Goal: Communication & Community: Answer question/provide support

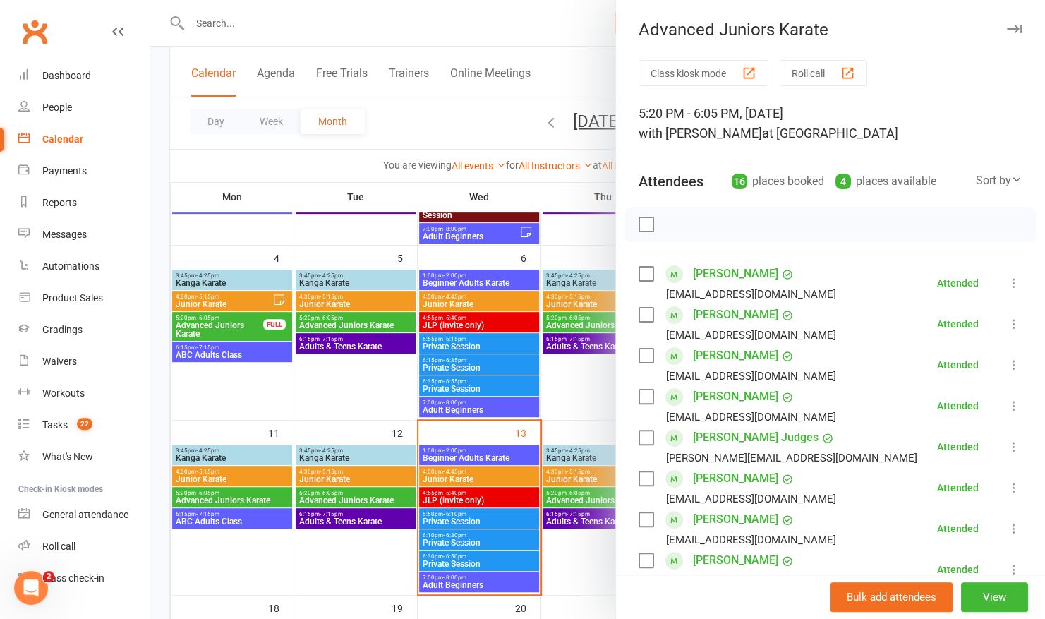
scroll to position [183, 0]
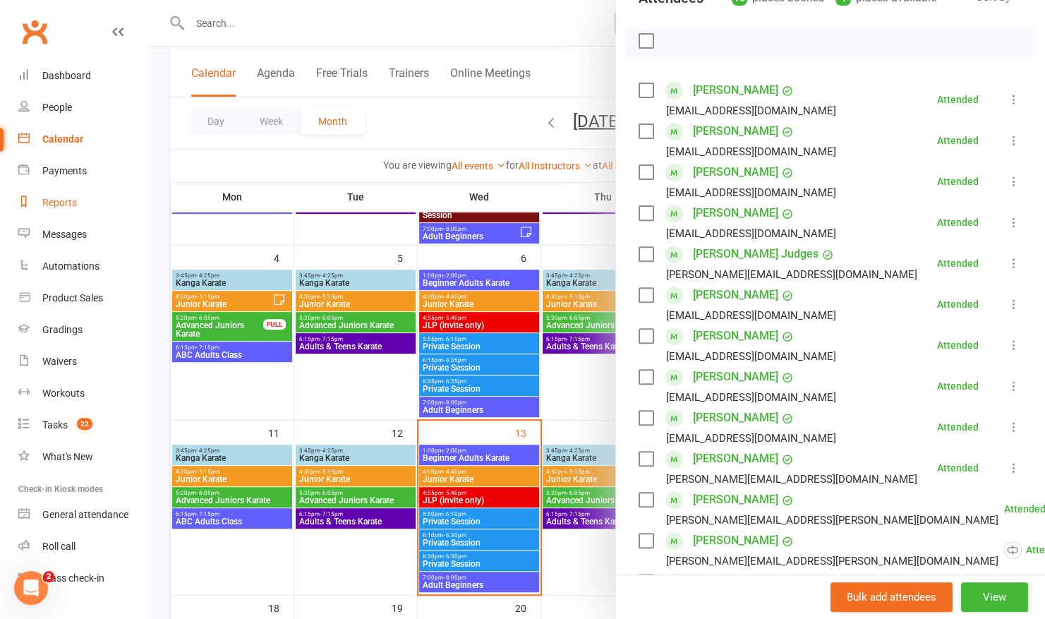
click at [66, 199] on div "Reports" at bounding box center [59, 202] width 35 height 11
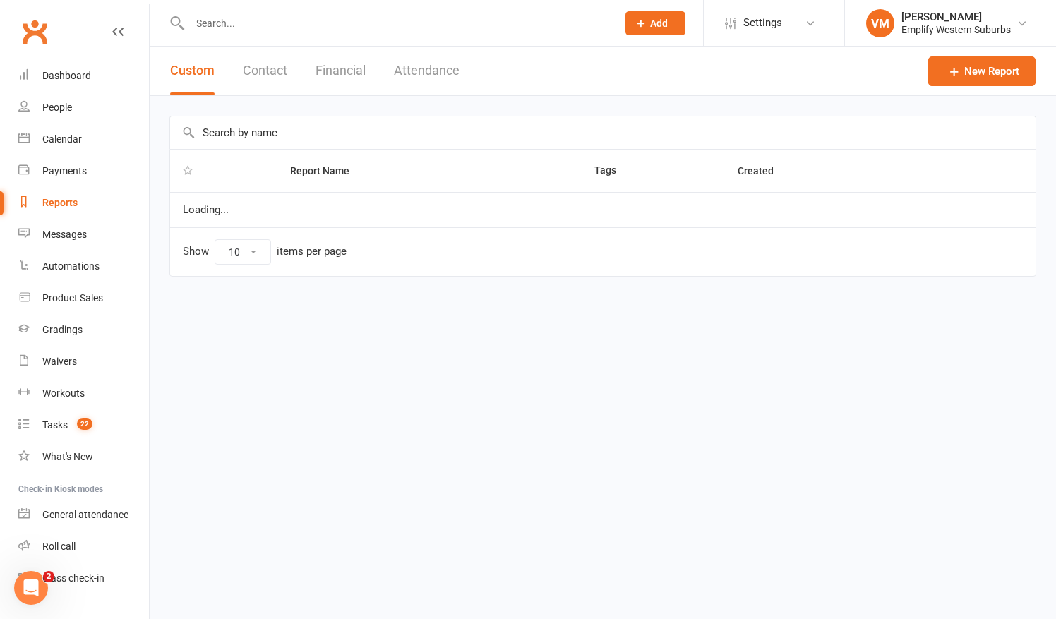
select select "50"
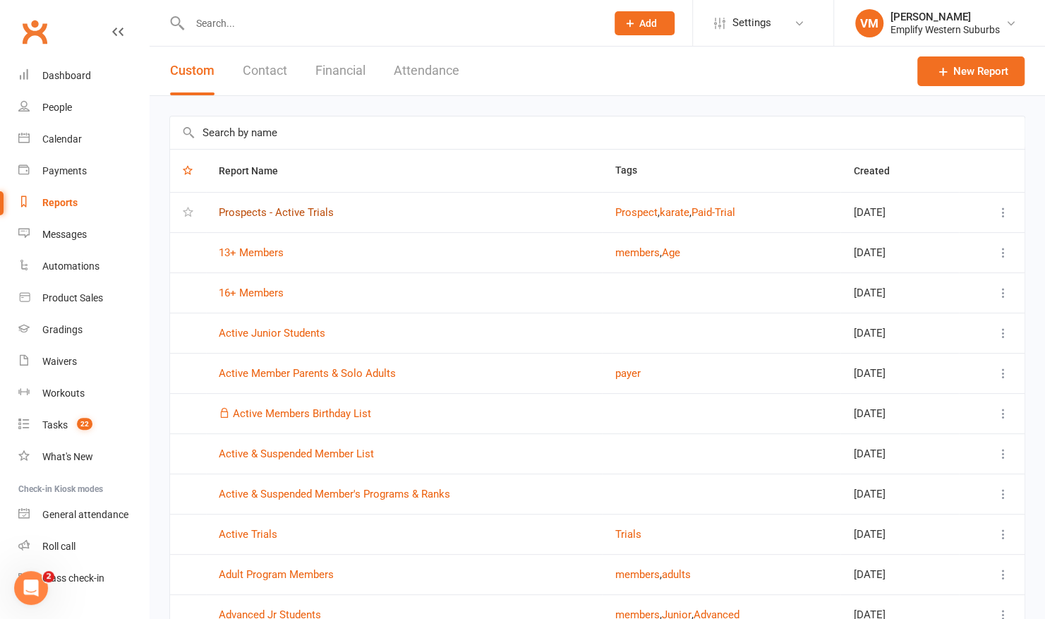
click at [255, 212] on link "Prospects - Active Trials" at bounding box center [276, 212] width 115 height 13
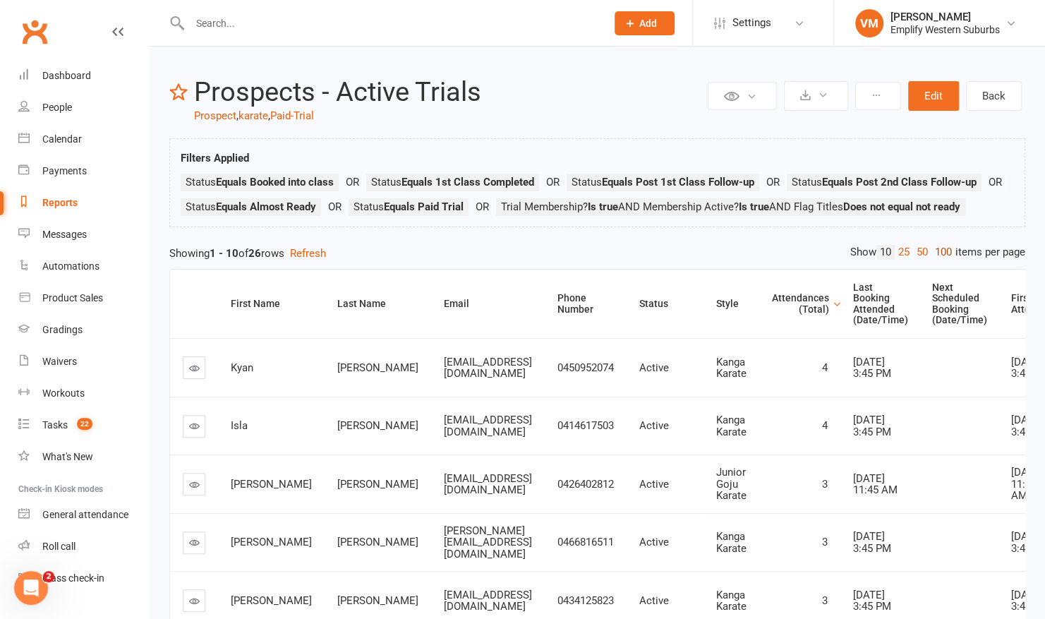
click at [941, 260] on link "100" at bounding box center [944, 252] width 24 height 15
click at [829, 315] on div "Attendances (Total)" at bounding box center [800, 304] width 57 height 22
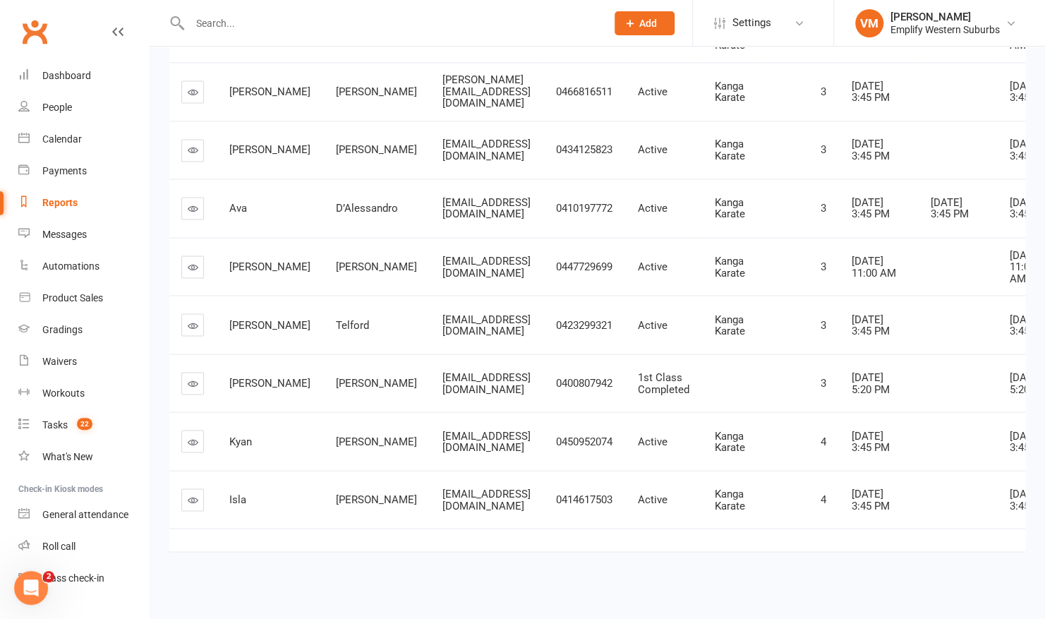
scroll to position [1756, 0]
drag, startPoint x: 191, startPoint y: 354, endPoint x: 283, endPoint y: 277, distance: 120.7
click at [283, 295] on td "Archibald" at bounding box center [270, 324] width 107 height 59
click at [248, 18] on input "text" at bounding box center [391, 23] width 411 height 20
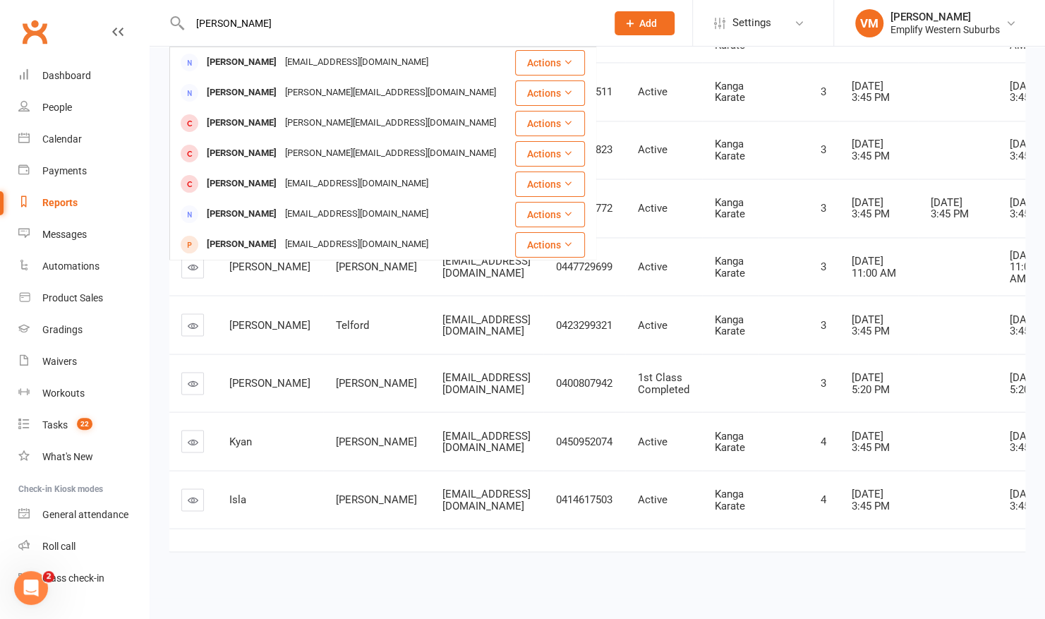
type input "james"
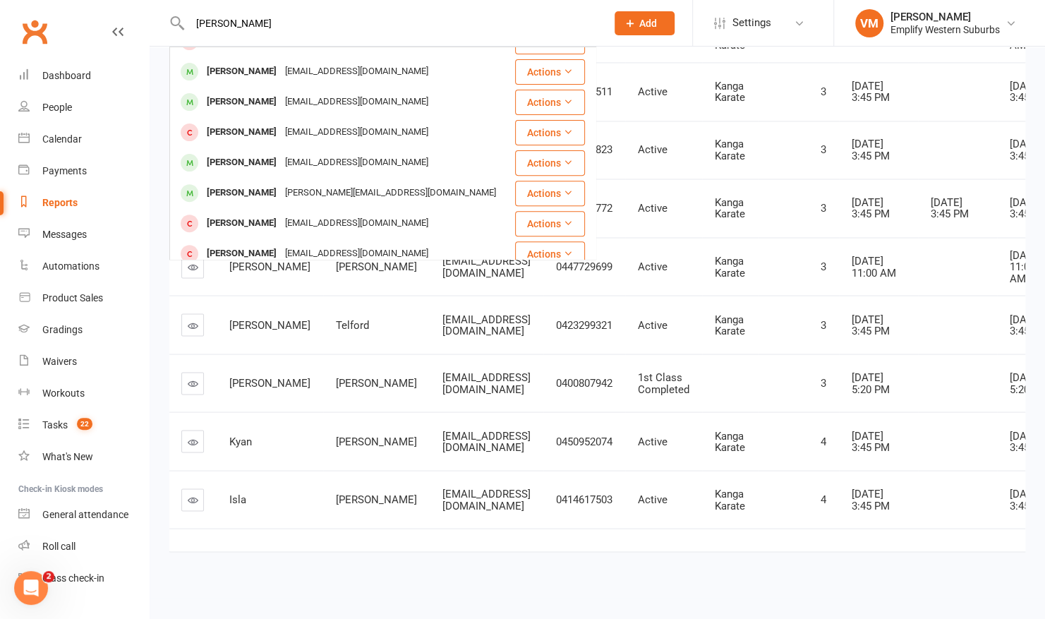
scroll to position [222, 0]
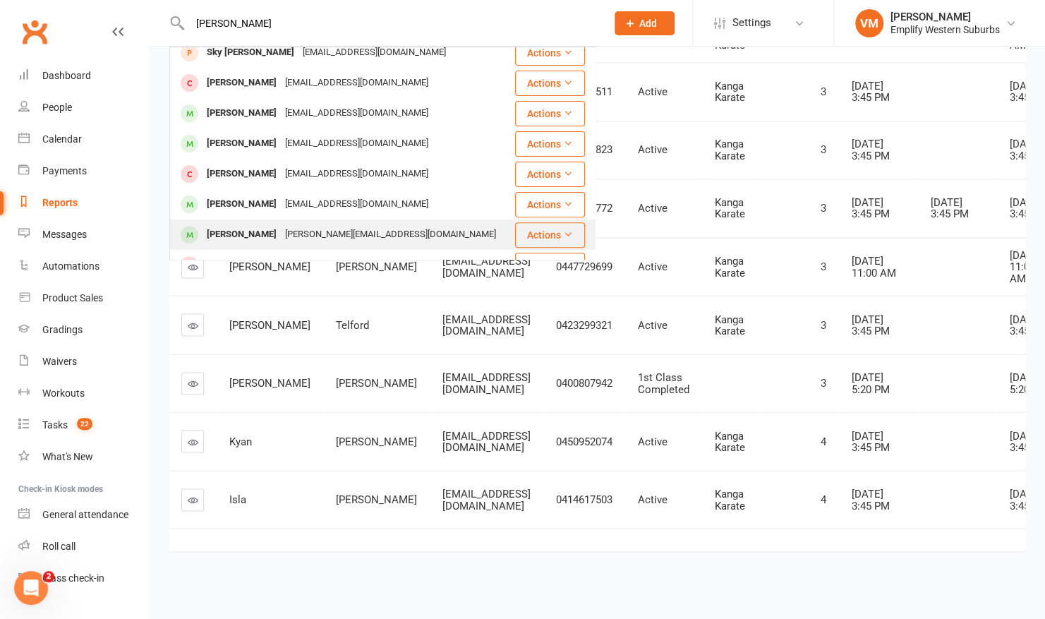
click at [239, 230] on div "[PERSON_NAME]" at bounding box center [242, 234] width 78 height 20
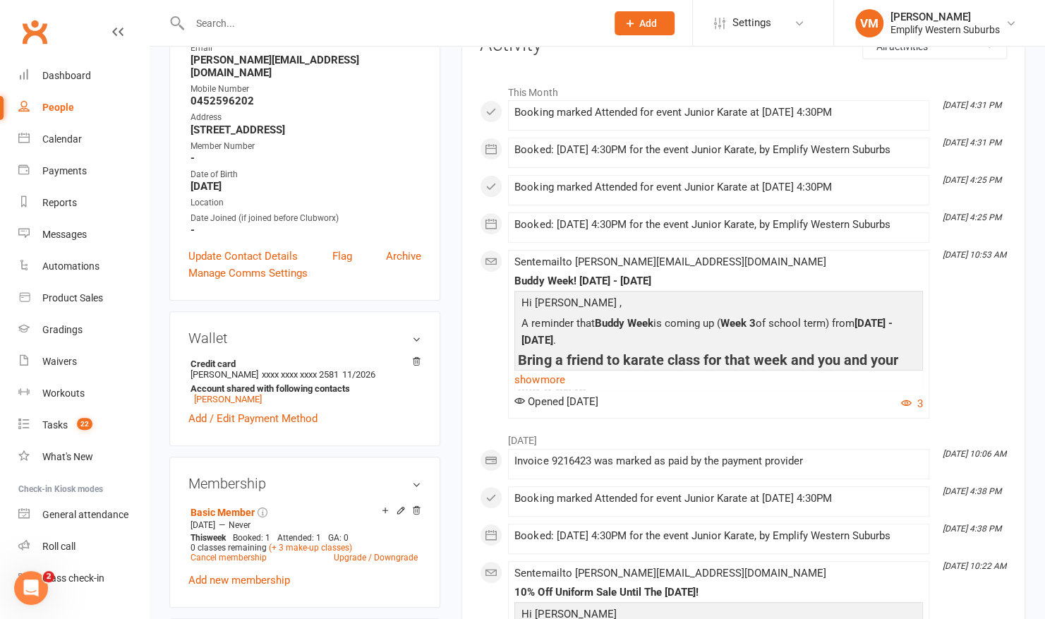
scroll to position [204, 0]
click at [219, 395] on link "[PERSON_NAME]" at bounding box center [228, 400] width 68 height 11
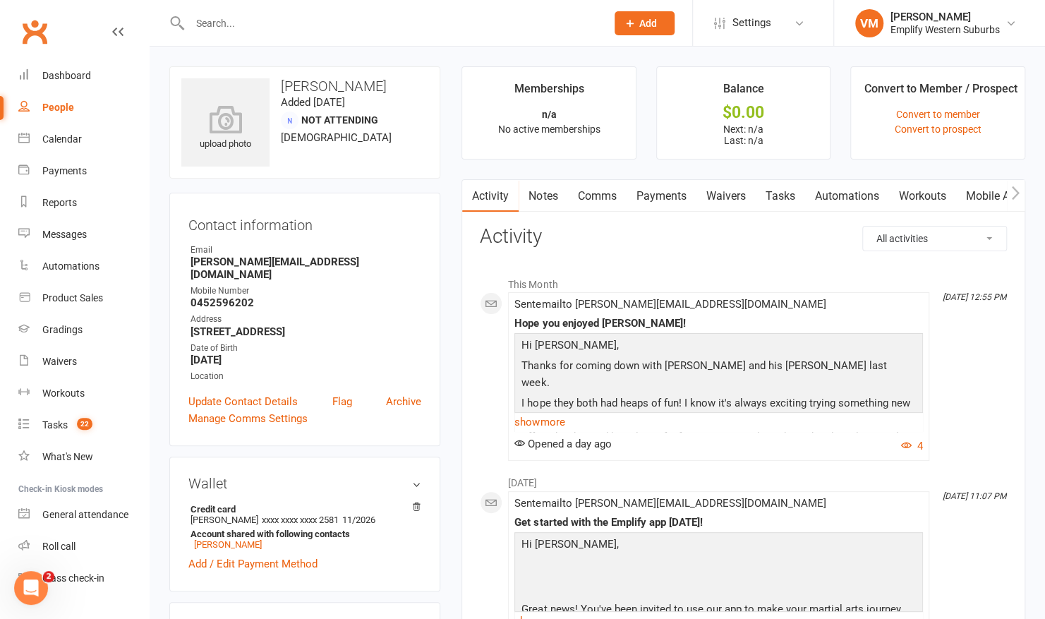
click at [593, 189] on link "Comms" at bounding box center [596, 196] width 59 height 32
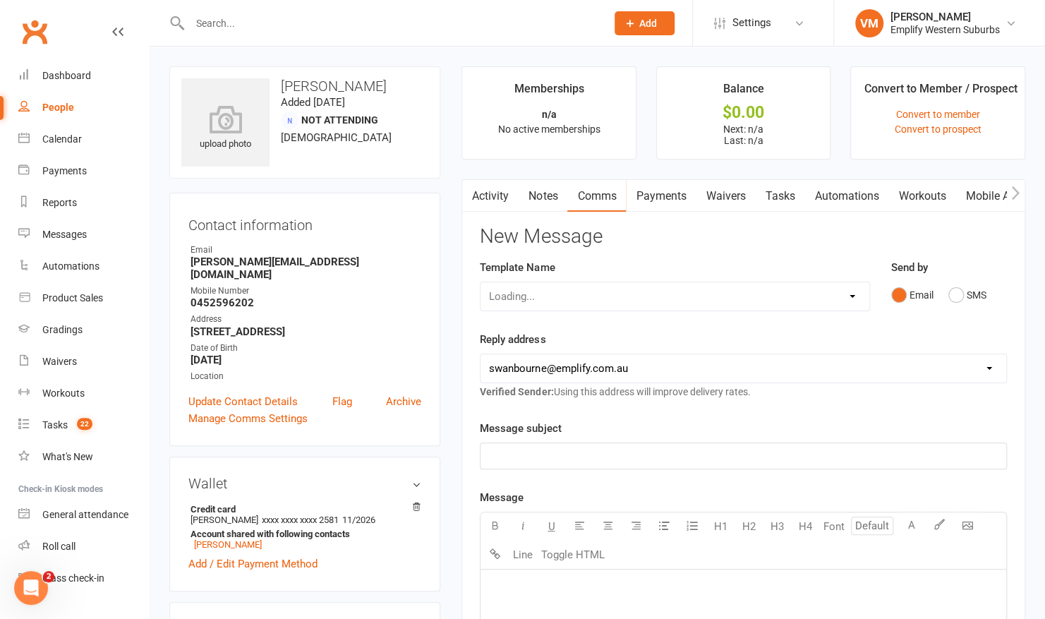
scroll to position [191, 0]
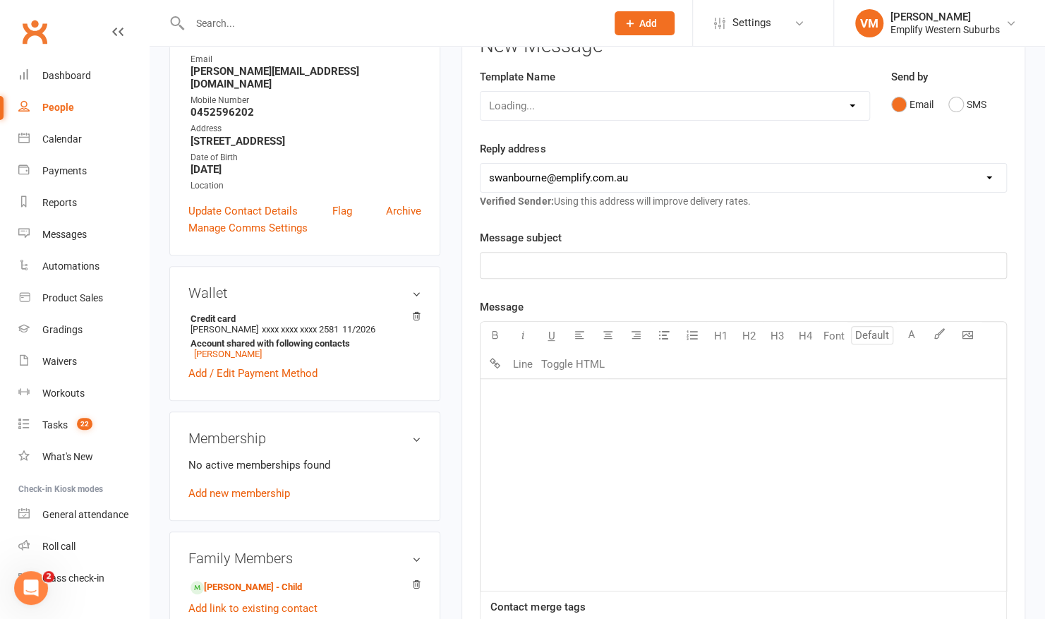
click at [574, 421] on div "﻿" at bounding box center [744, 485] width 526 height 212
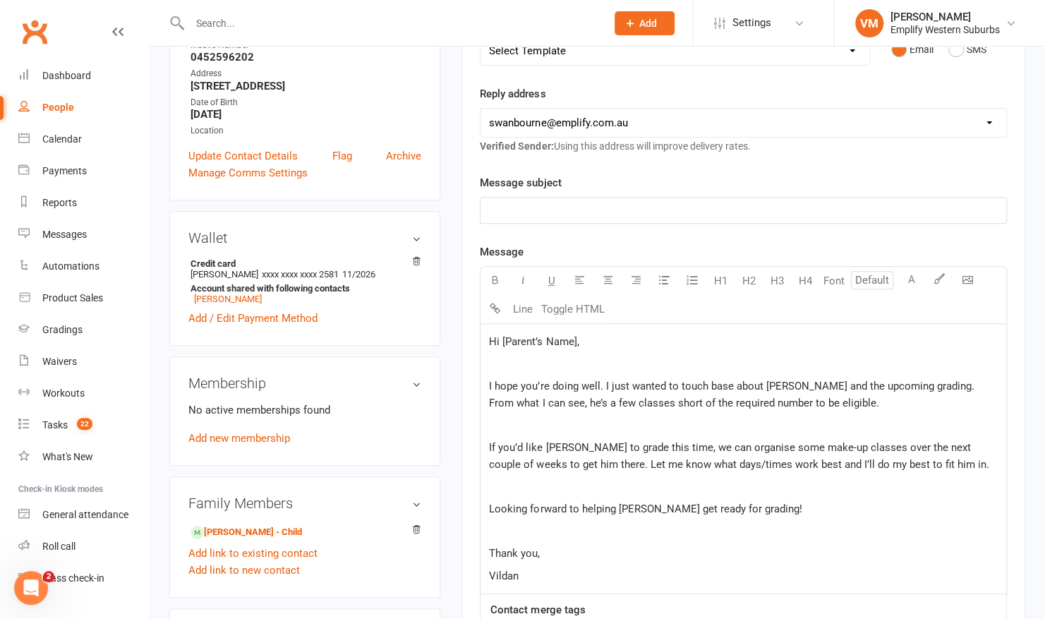
scroll to position [229, 0]
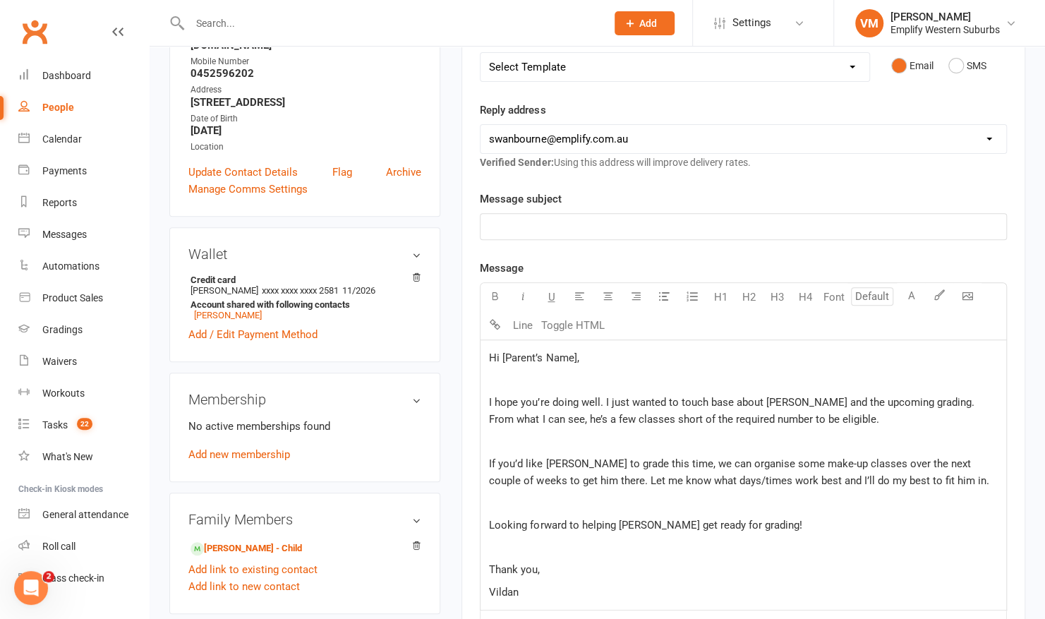
click at [604, 219] on p "﻿" at bounding box center [743, 226] width 509 height 17
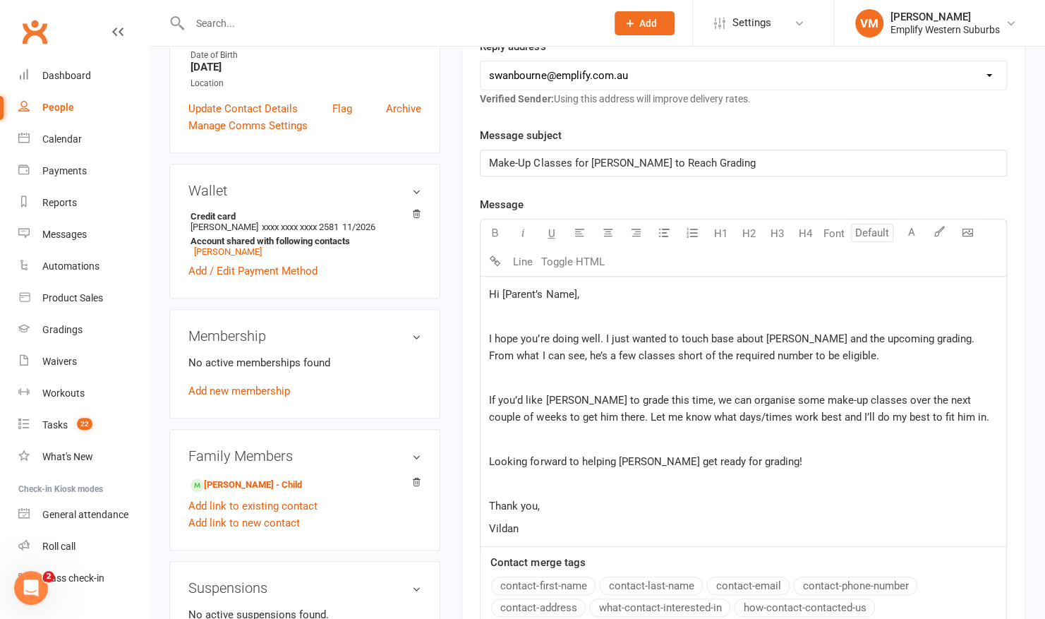
scroll to position [328, 0]
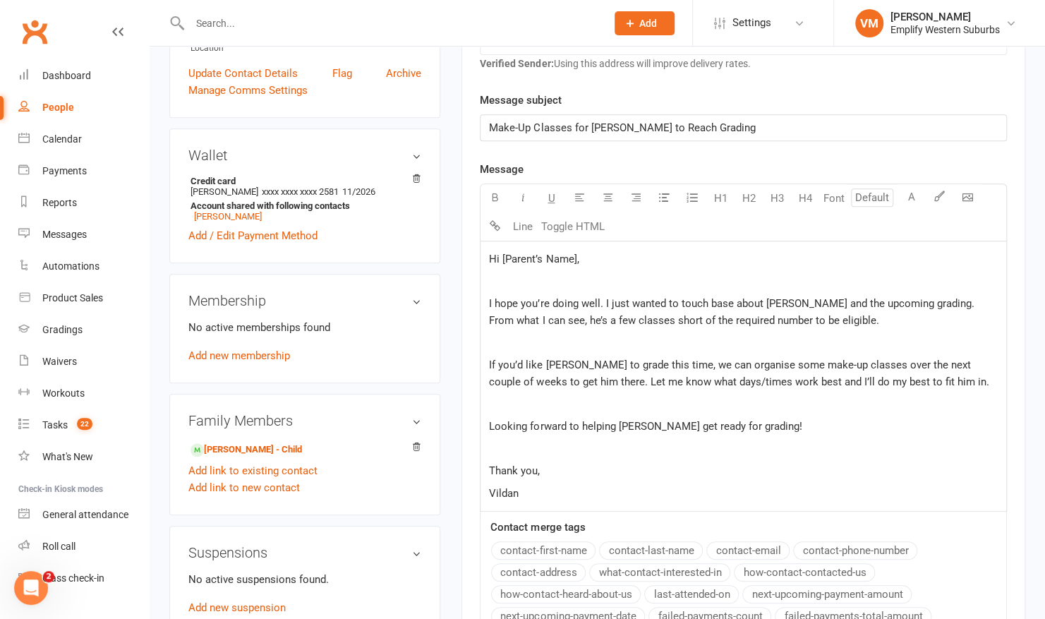
click at [574, 255] on span "Hi [Parent’s Name]," at bounding box center [534, 259] width 90 height 13
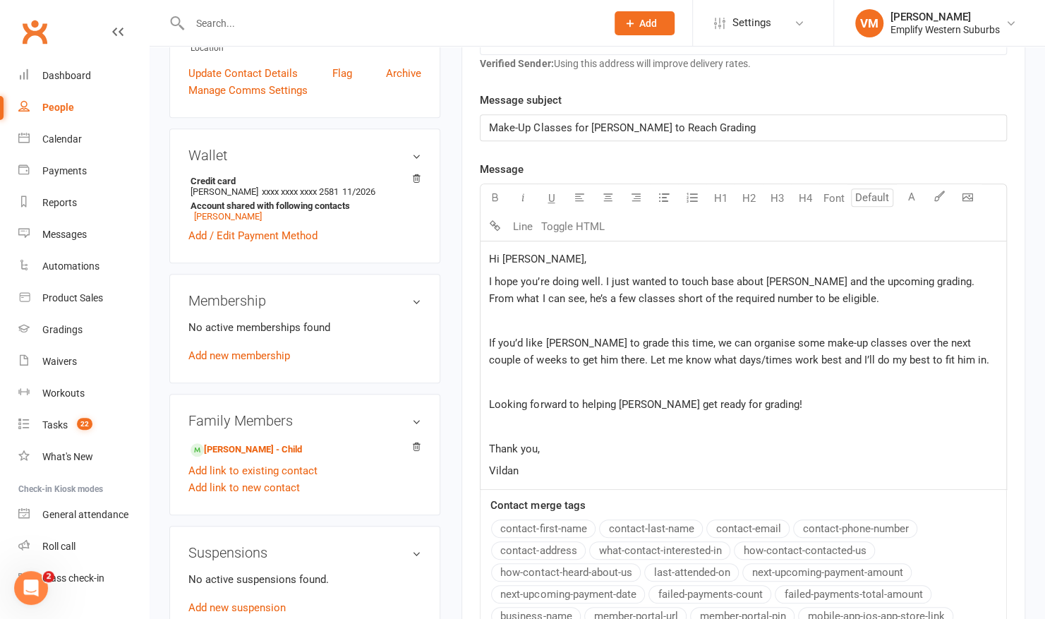
click at [498, 313] on p "﻿" at bounding box center [743, 320] width 509 height 17
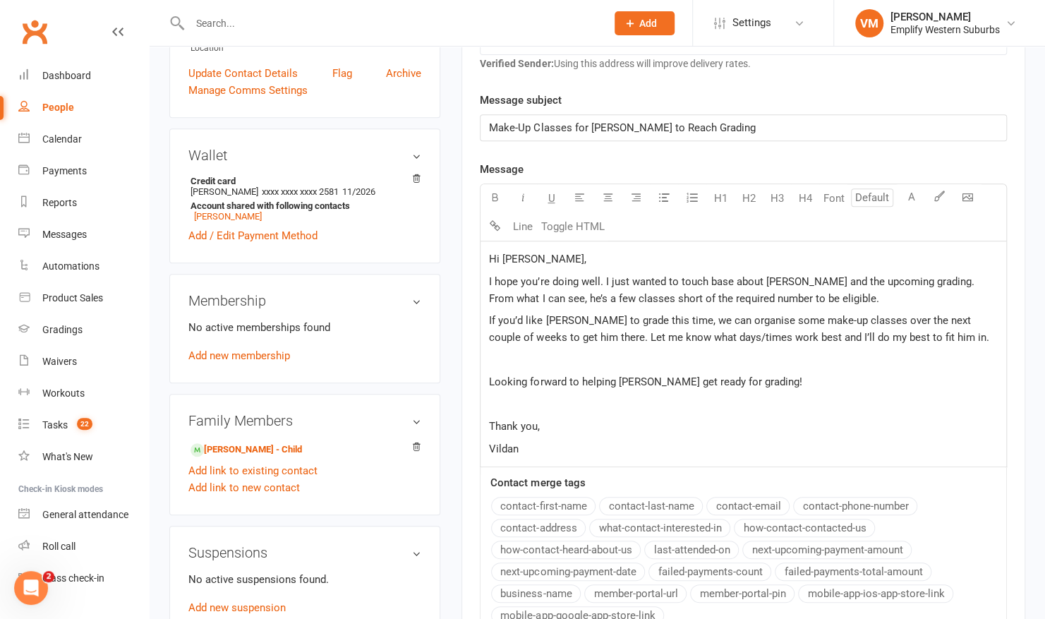
click at [494, 356] on p "﻿" at bounding box center [743, 359] width 509 height 17
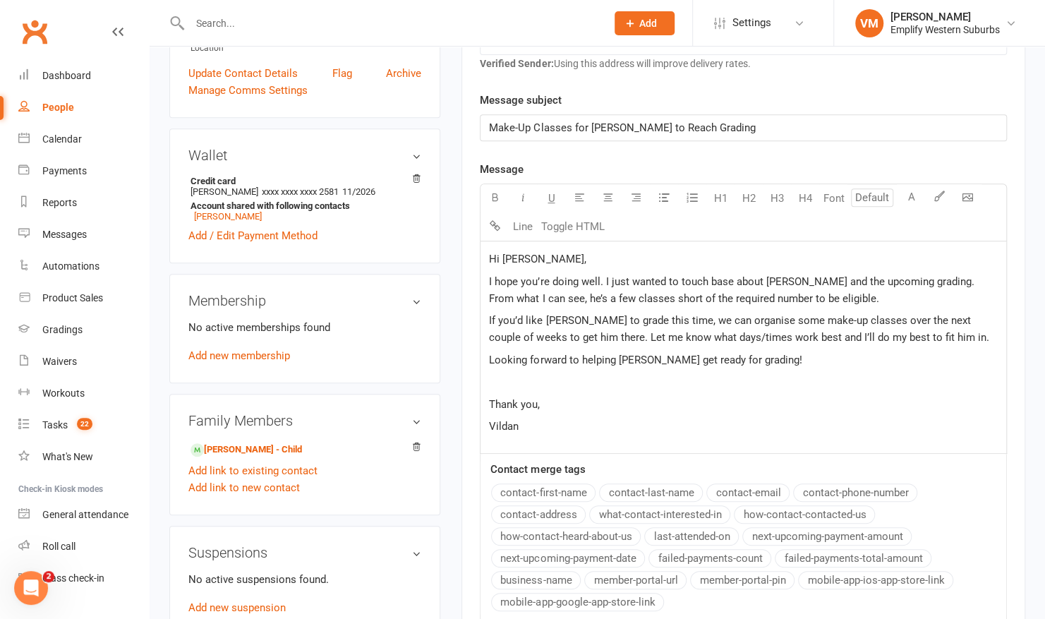
click at [494, 373] on p "﻿" at bounding box center [743, 381] width 509 height 17
click at [920, 275] on span "I hope you’re doing well. I just wanted to touch base about James and the upcom…" at bounding box center [733, 290] width 488 height 30
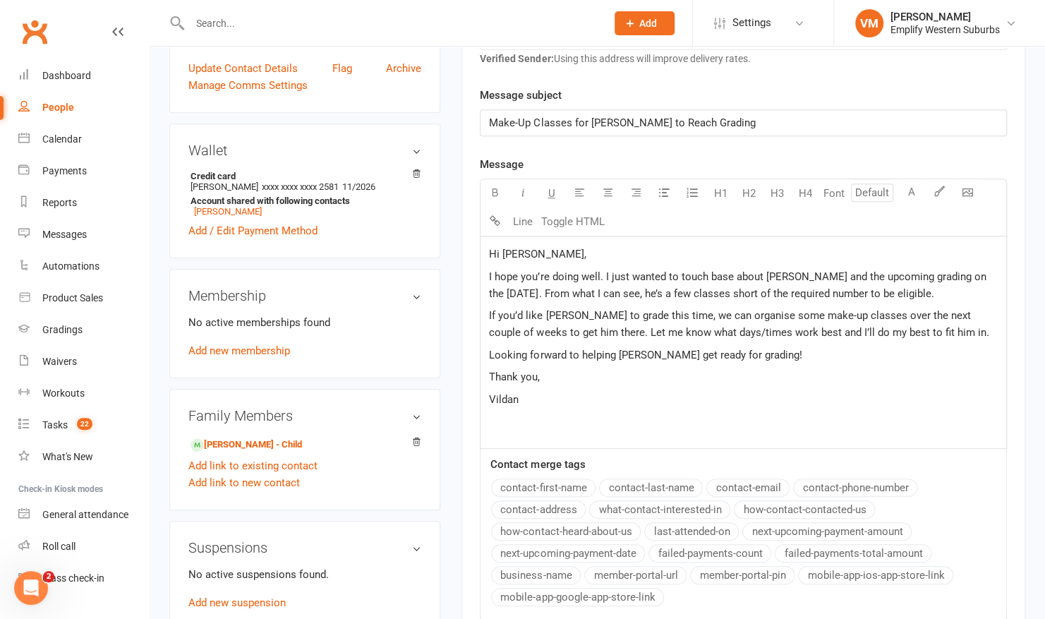
scroll to position [332, 0]
drag, startPoint x: 665, startPoint y: 315, endPoint x: 488, endPoint y: 312, distance: 176.5
click at [489, 312] on span "If you’d like James to grade this time, we can organise some make-up classes ov…" at bounding box center [739, 325] width 500 height 30
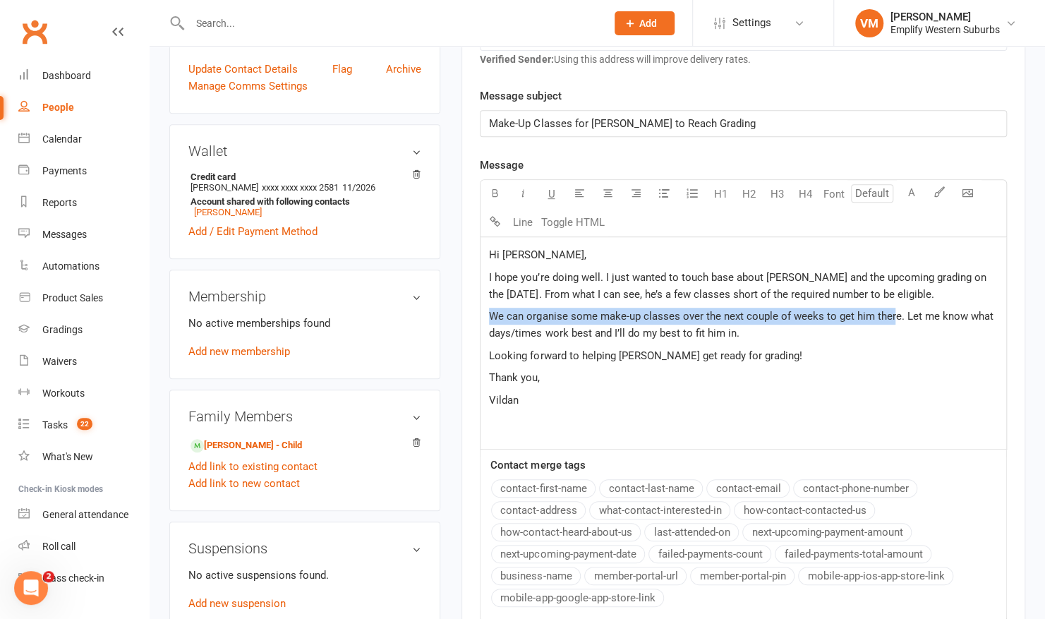
drag, startPoint x: 484, startPoint y: 309, endPoint x: 892, endPoint y: 312, distance: 407.9
click at [892, 312] on div "Hi Julie, I hope you’re doing well. I just wanted to touch base about James and…" at bounding box center [744, 343] width 526 height 212
click at [501, 296] on span "I hope you’re doing well. I just wanted to touch base about James and the upcom…" at bounding box center [739, 286] width 500 height 30
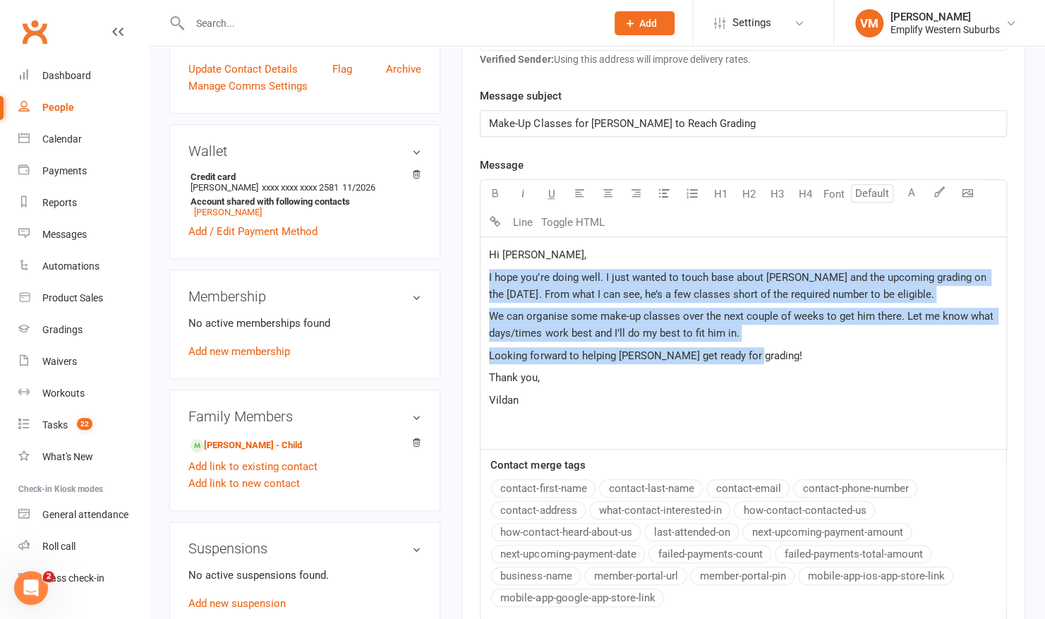
drag, startPoint x: 484, startPoint y: 271, endPoint x: 781, endPoint y: 355, distance: 308.1
click at [781, 355] on div "Hi Julie, I hope you’re doing well. I just wanted to touch base about James and…" at bounding box center [744, 343] width 526 height 212
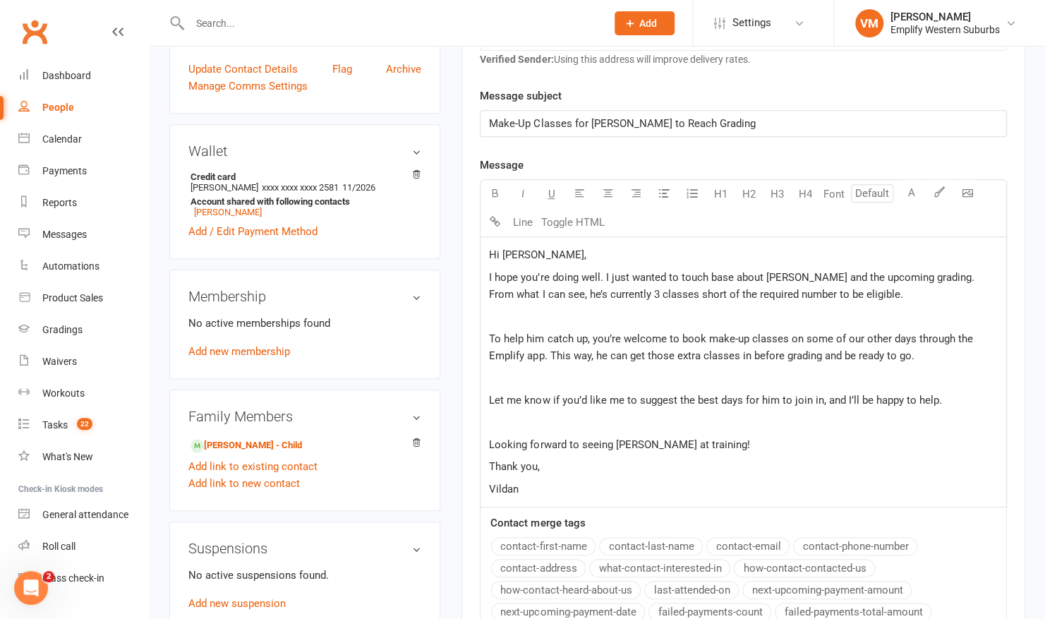
click at [532, 308] on p "﻿" at bounding box center [743, 316] width 509 height 17
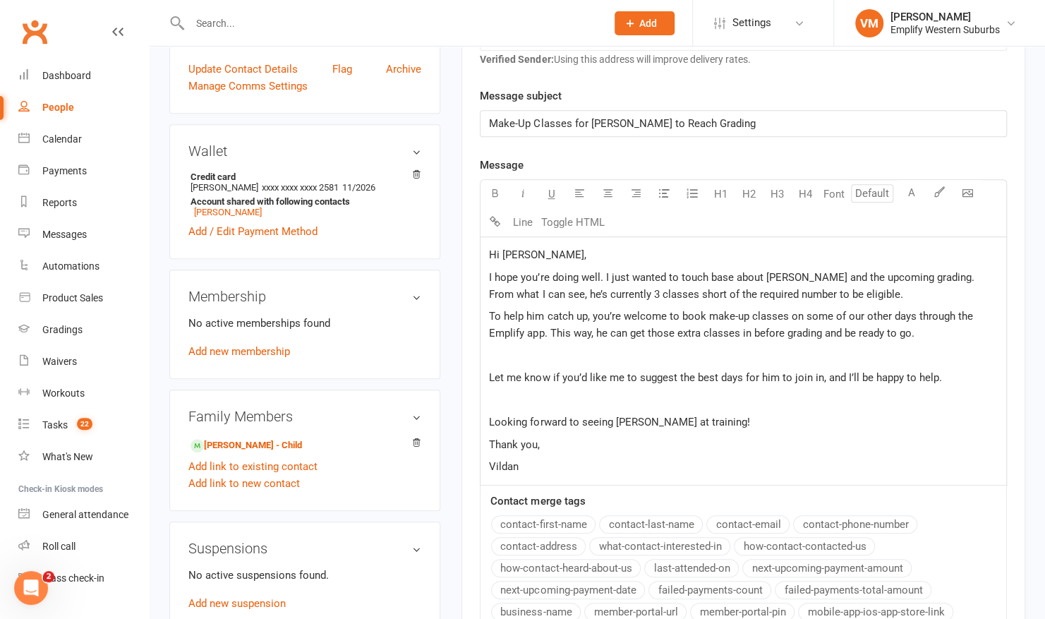
click at [495, 352] on p "﻿" at bounding box center [743, 355] width 509 height 17
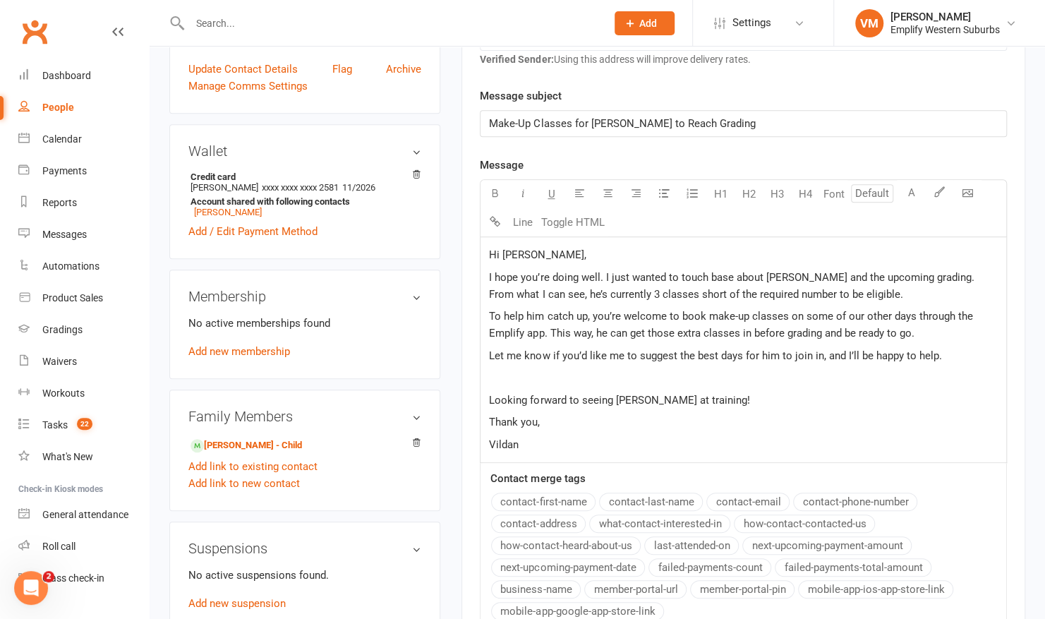
click at [494, 371] on p "﻿" at bounding box center [743, 377] width 509 height 17
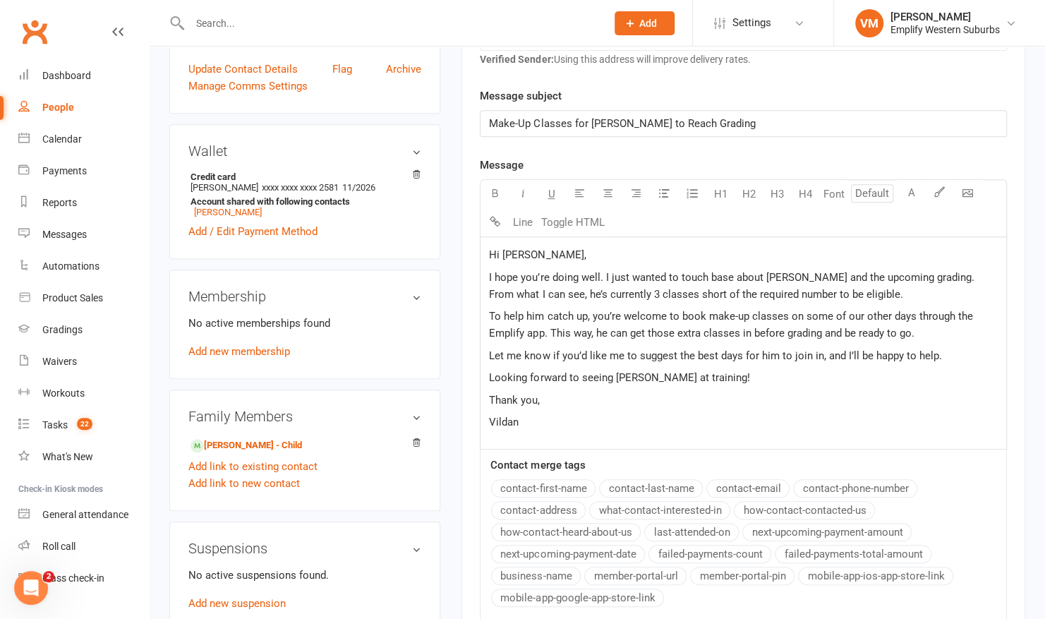
click at [585, 289] on span "I hope you’re doing well. I just wanted to touch base about James and the upcom…" at bounding box center [733, 286] width 488 height 30
click at [586, 291] on span "I hope you’re doing well. I just wanted to touch base about James and the upcom…" at bounding box center [733, 286] width 488 height 30
click at [824, 292] on span "I hope you’re doing well. I just wanted to touch base about James and the upcom…" at bounding box center [733, 286] width 488 height 30
click at [927, 329] on p "To help him catch up, you’re welcome to book make-up classes on some of our oth…" at bounding box center [743, 325] width 509 height 34
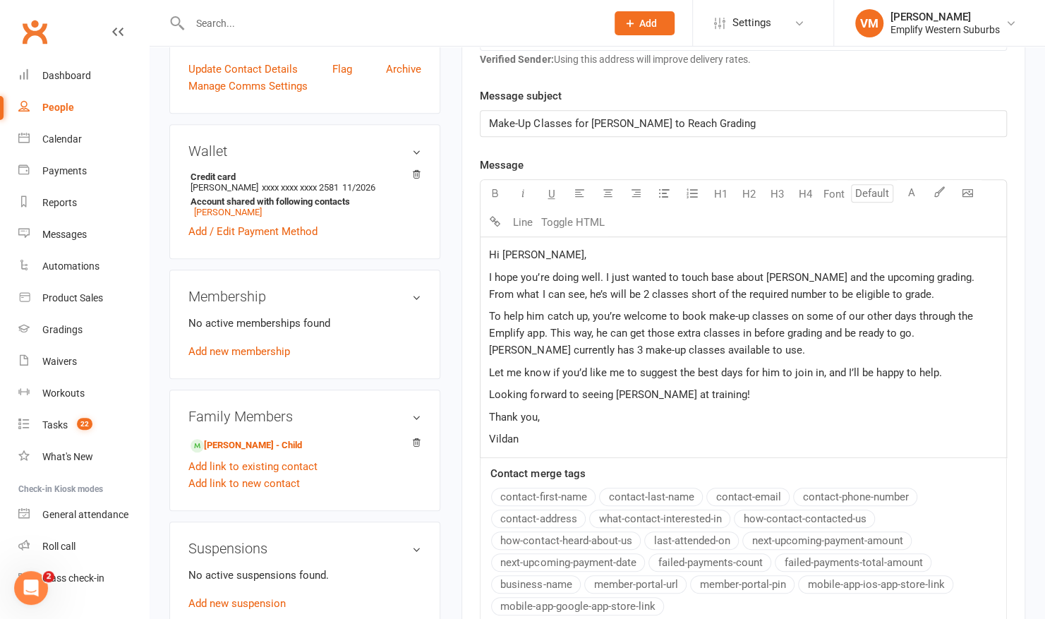
click at [831, 375] on span "Let me know if you’d like me to suggest the best days for him to join in, and I…" at bounding box center [715, 372] width 452 height 13
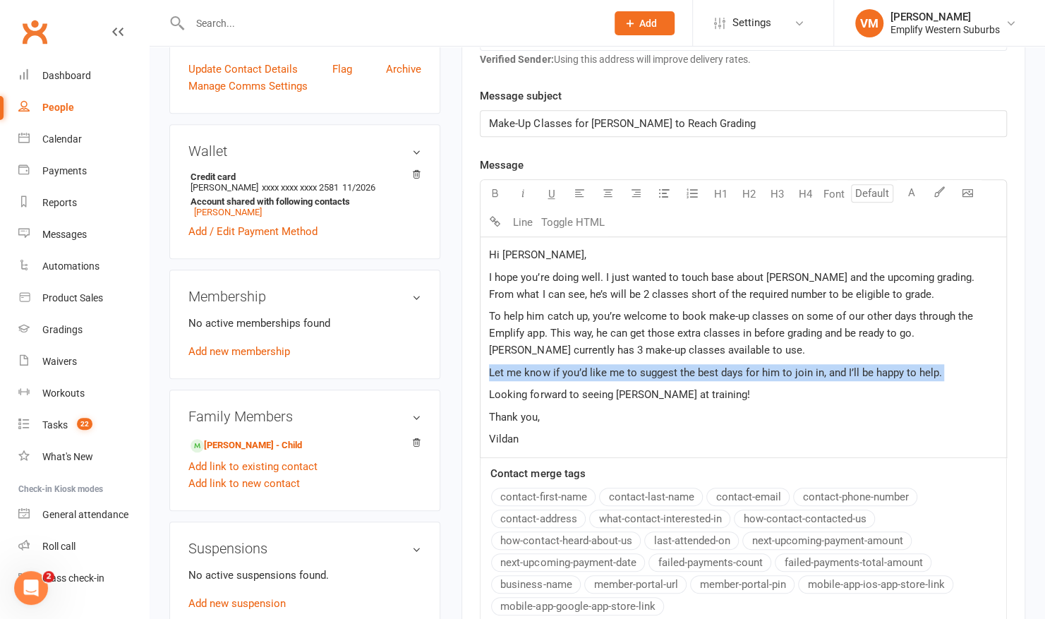
click at [831, 375] on span "Let me know if you’d like me to suggest the best days for him to join in, and I…" at bounding box center [715, 372] width 452 height 13
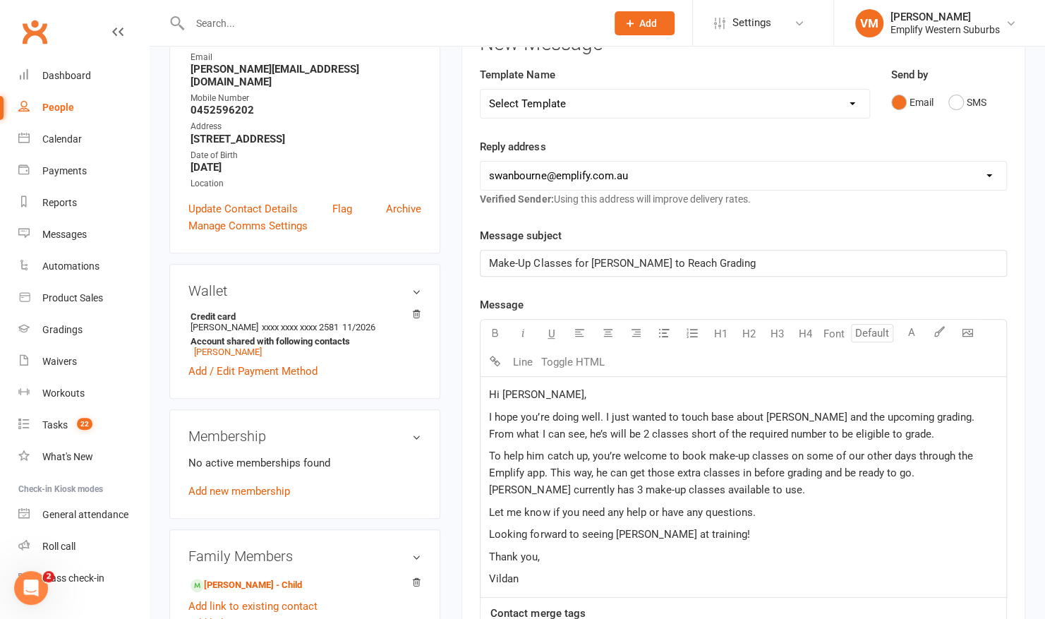
scroll to position [595, 0]
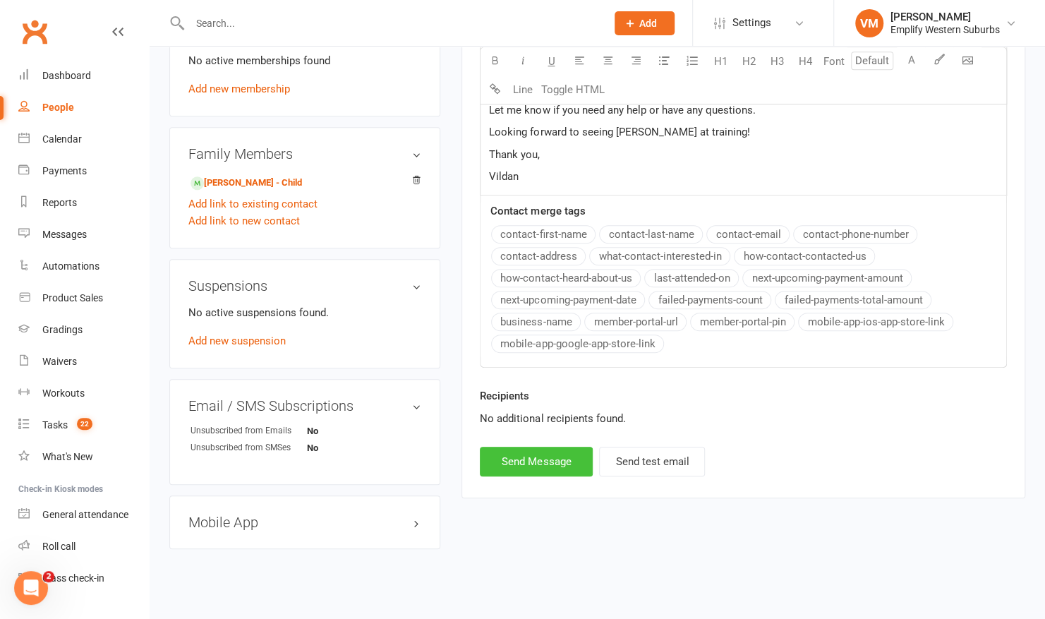
click at [542, 455] on button "Send Message" at bounding box center [536, 462] width 113 height 30
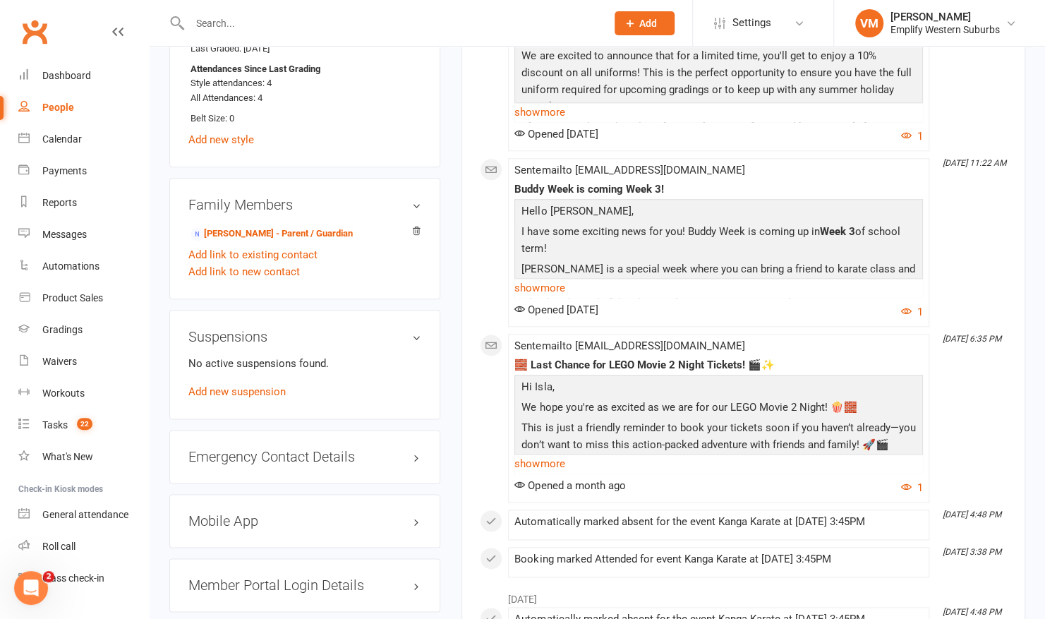
scroll to position [847, 0]
click at [267, 517] on h3 "Mobile App" at bounding box center [304, 520] width 233 height 16
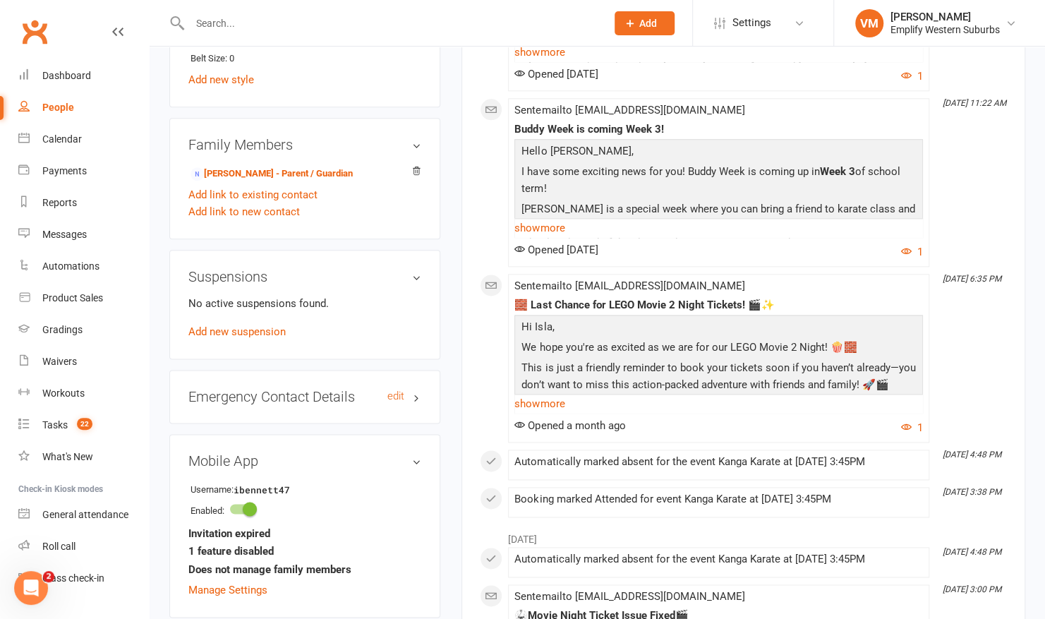
scroll to position [905, 0]
click at [281, 171] on link "Nicola Duncan - Parent / Guardian" at bounding box center [272, 174] width 162 height 15
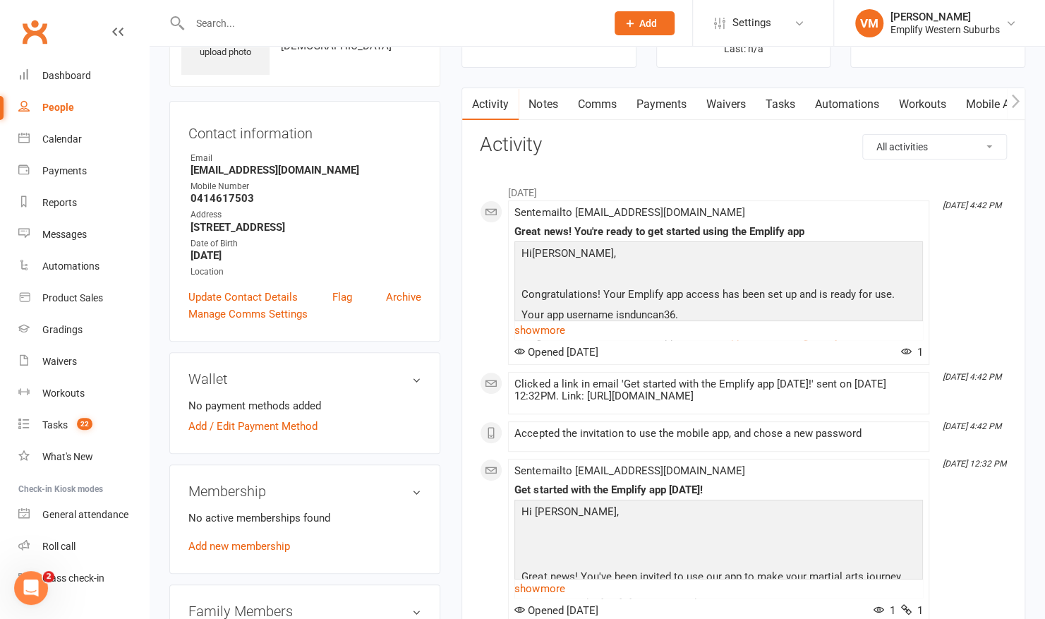
scroll to position [116, 0]
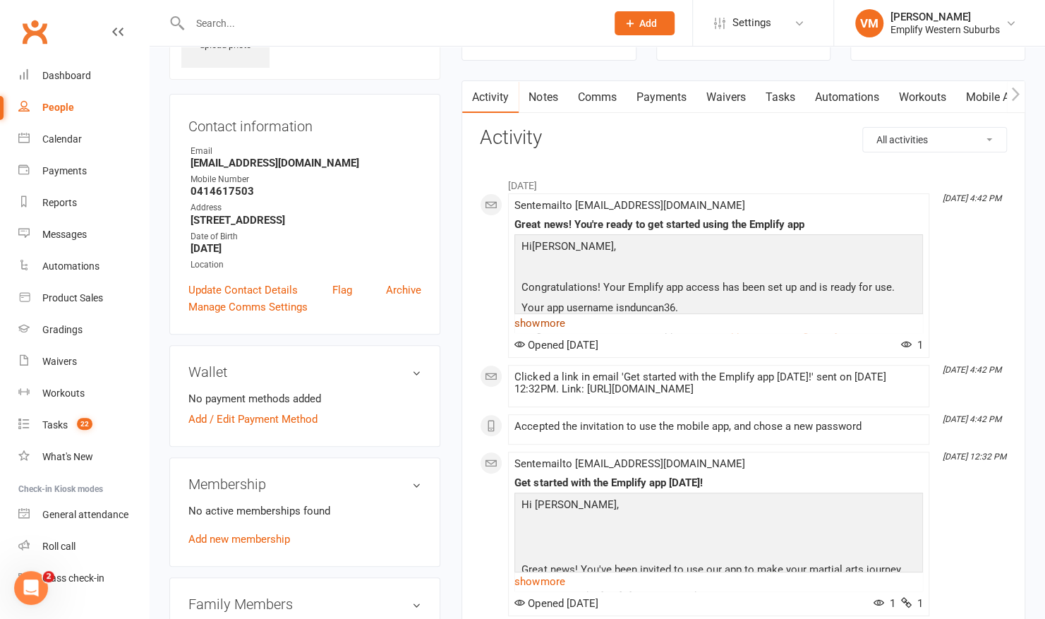
click at [529, 325] on link "show more" at bounding box center [718, 323] width 409 height 20
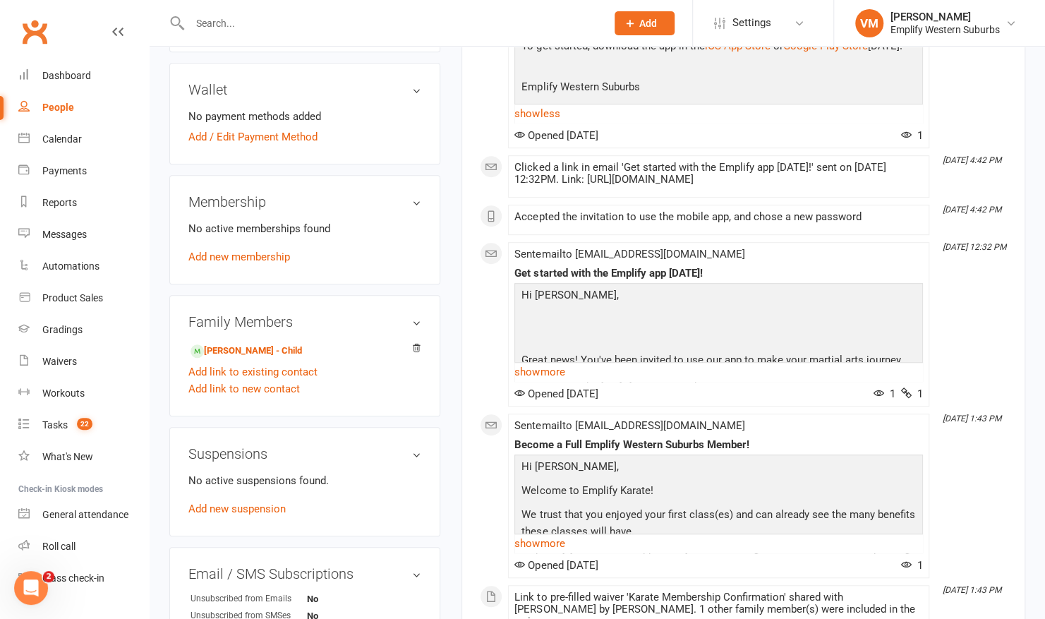
scroll to position [407, 0]
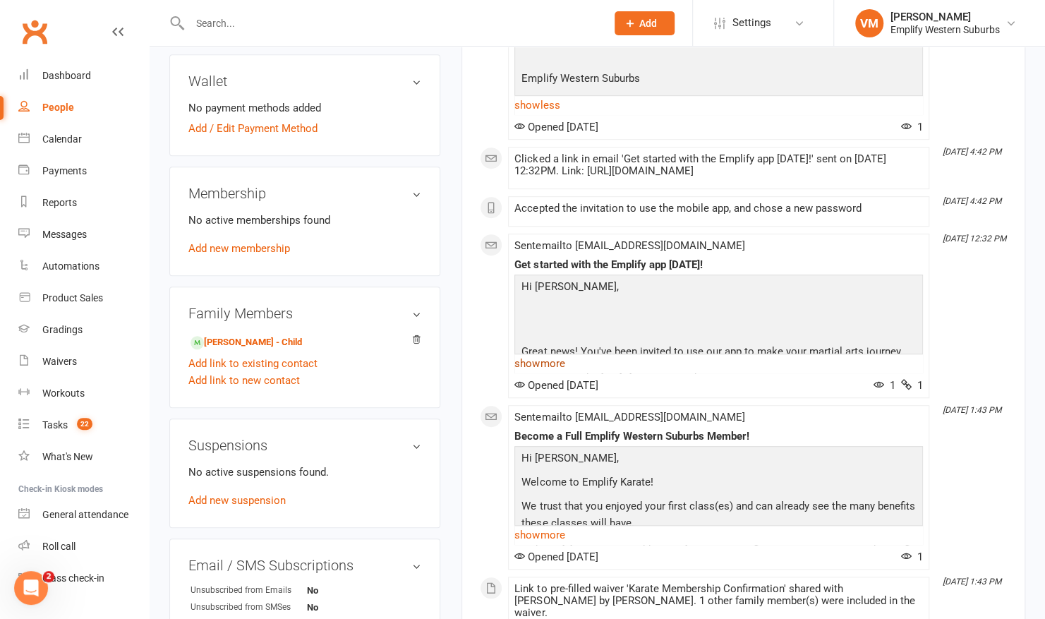
click at [526, 359] on link "show more" at bounding box center [718, 364] width 409 height 20
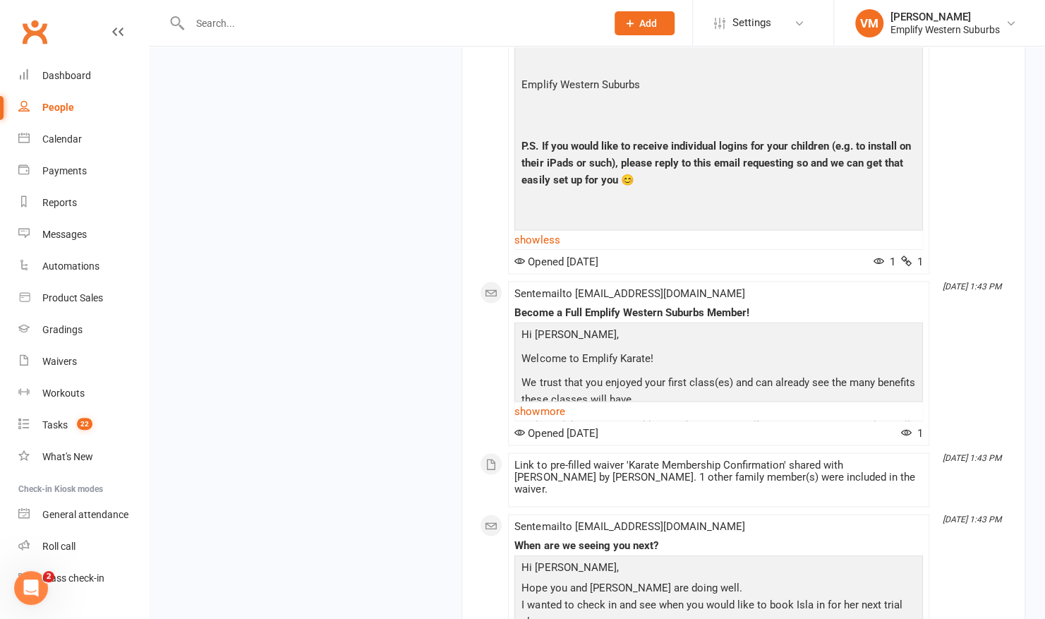
scroll to position [1378, 0]
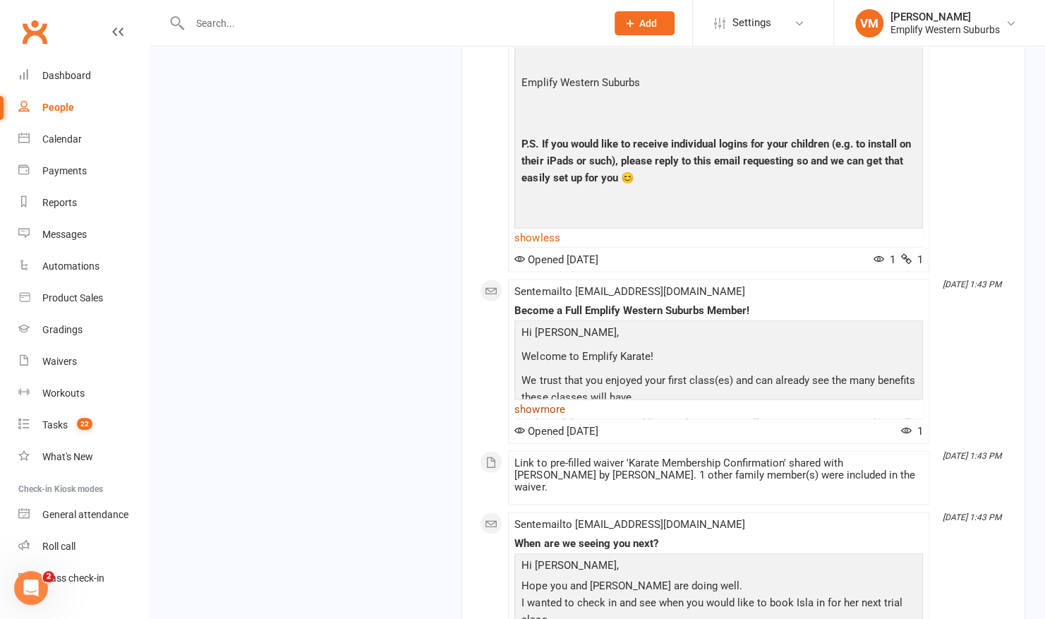
click at [555, 402] on link "show more" at bounding box center [718, 409] width 409 height 20
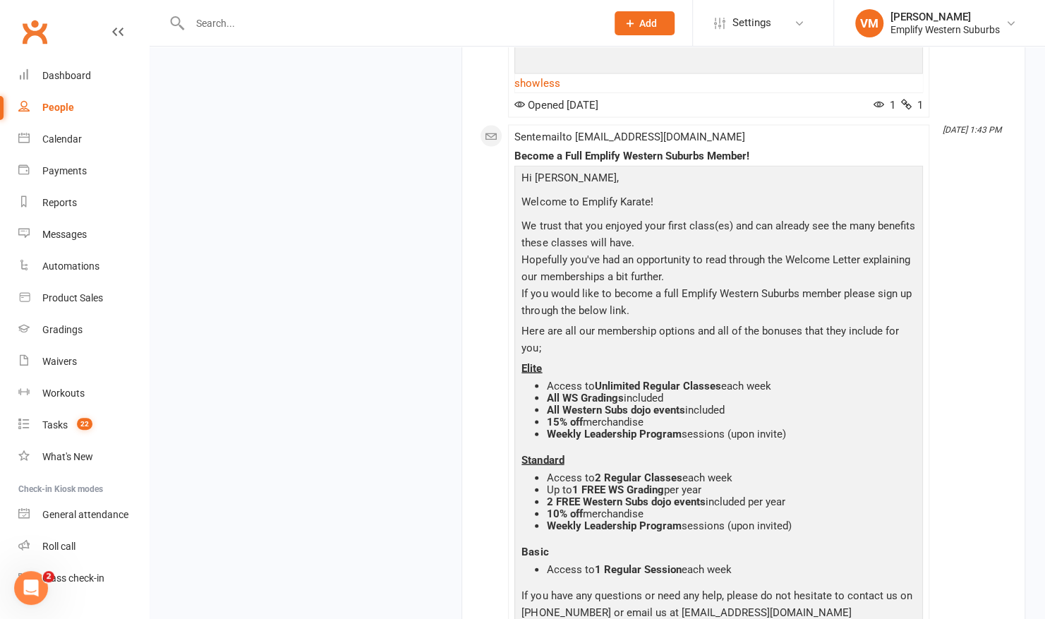
scroll to position [1546, 0]
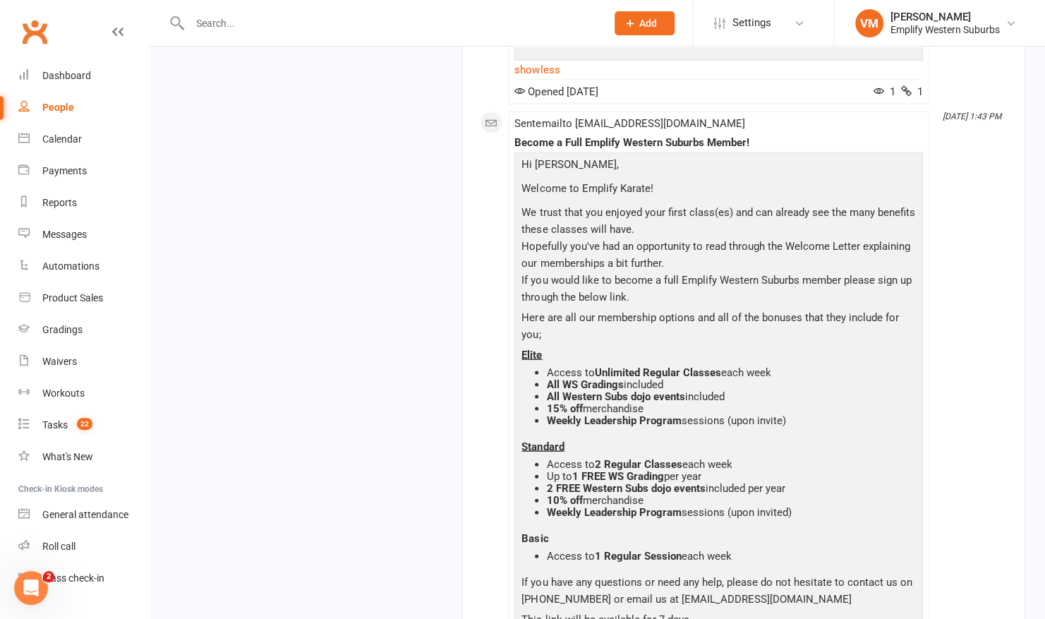
click at [514, 117] on span at bounding box center [514, 117] width 0 height 0
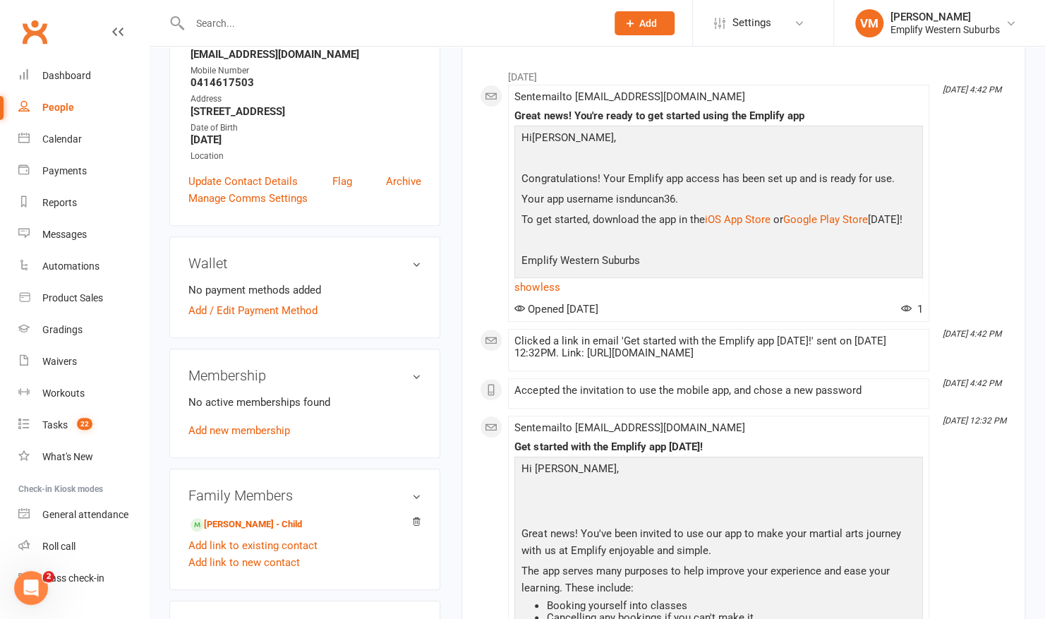
scroll to position [0, 0]
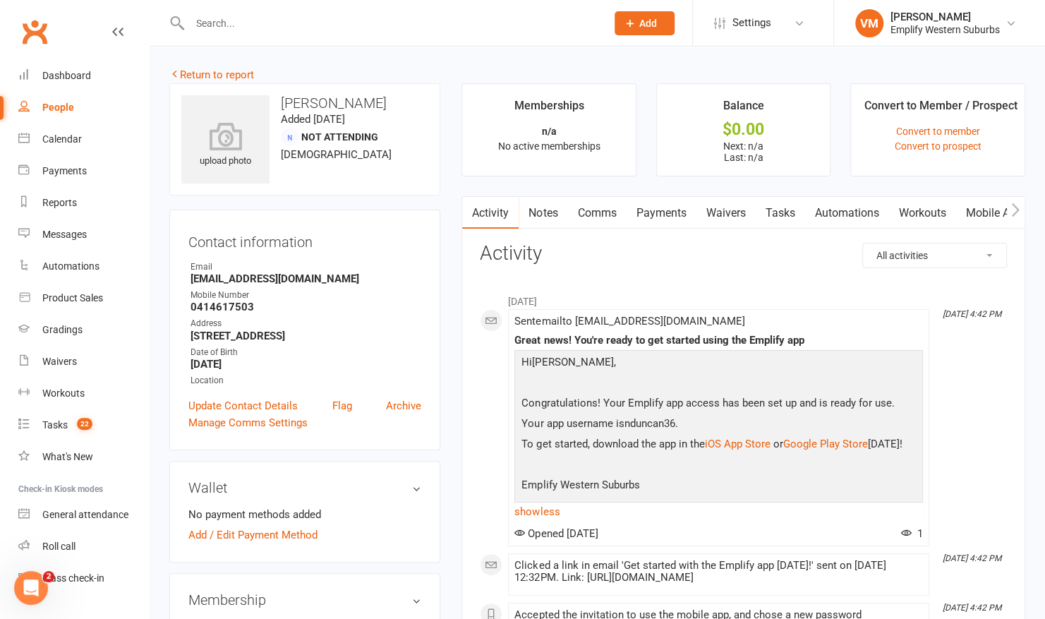
click at [735, 212] on link "Waivers" at bounding box center [725, 213] width 59 height 32
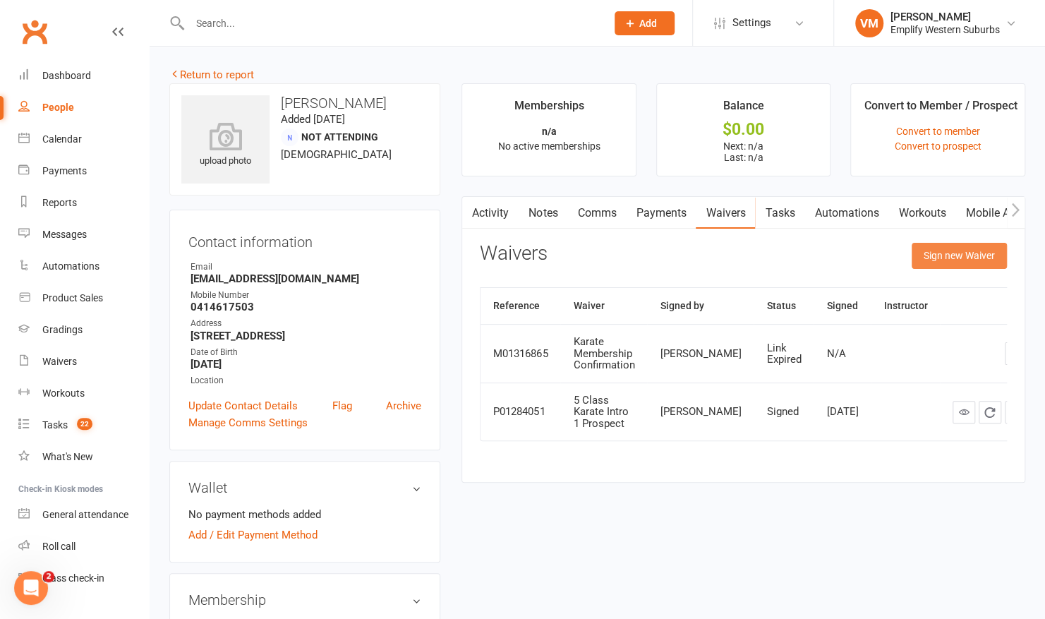
click at [923, 253] on button "Sign new Waiver" at bounding box center [959, 255] width 95 height 25
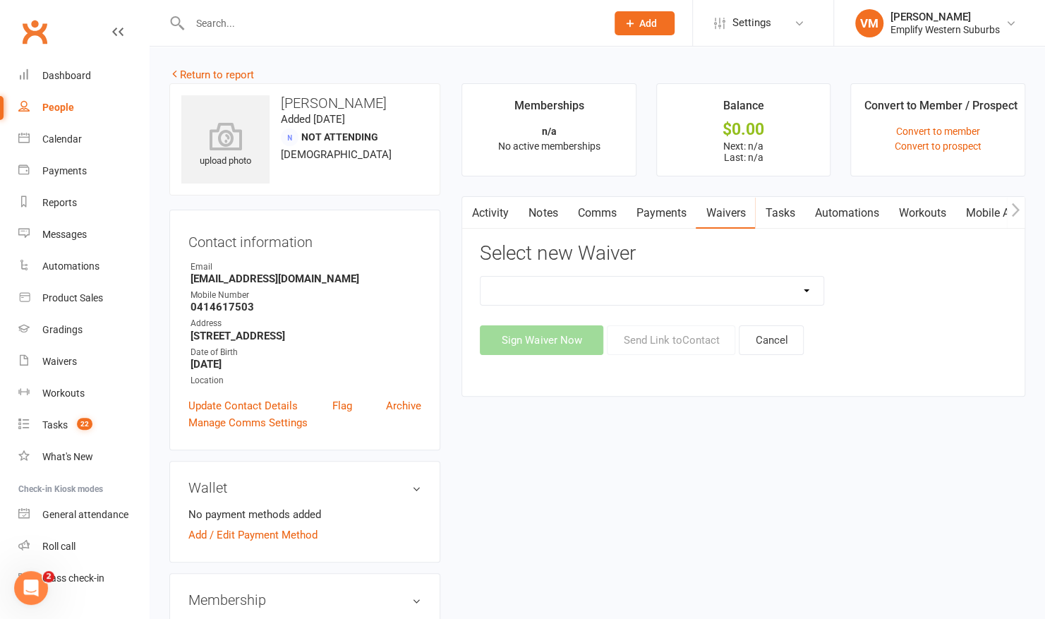
click at [800, 296] on select "Karate Membership Confirmation Karate Membership Confirmation (returning member…" at bounding box center [652, 291] width 343 height 28
select select "6813"
click at [481, 277] on select "Karate Membership Confirmation Karate Membership Confirmation (returning member…" at bounding box center [652, 291] width 343 height 28
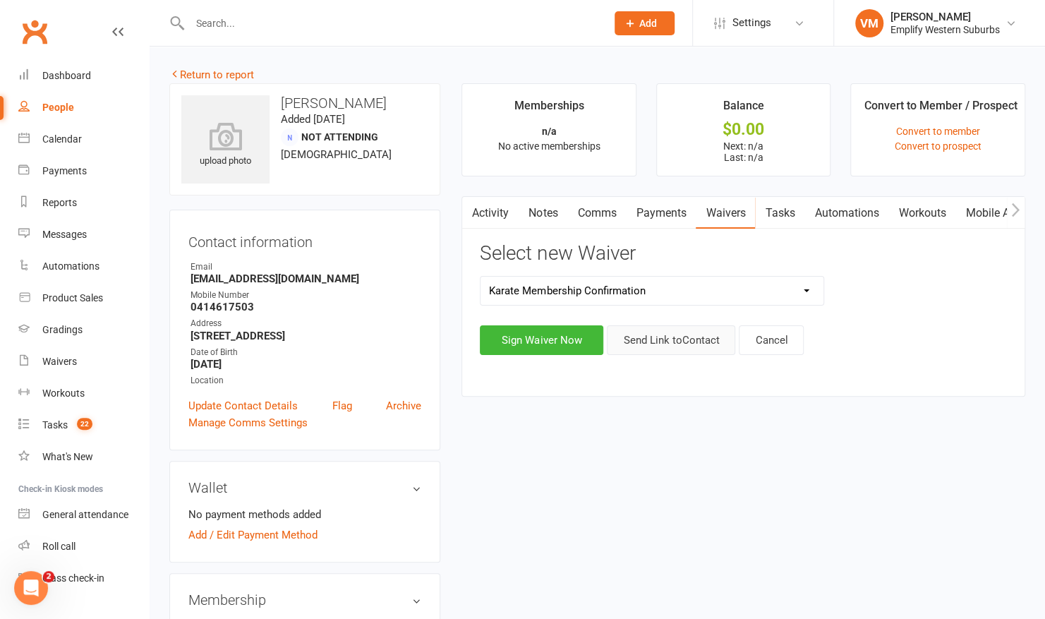
click at [676, 337] on button "Send Link to Contact" at bounding box center [671, 340] width 128 height 30
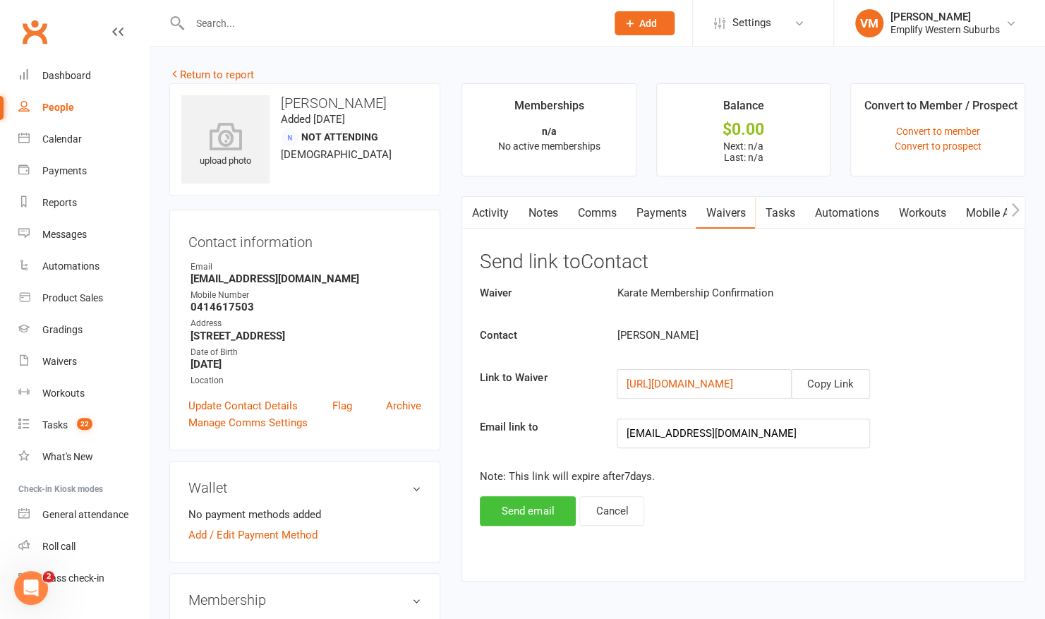
click at [501, 512] on button "Send email" at bounding box center [528, 511] width 96 height 30
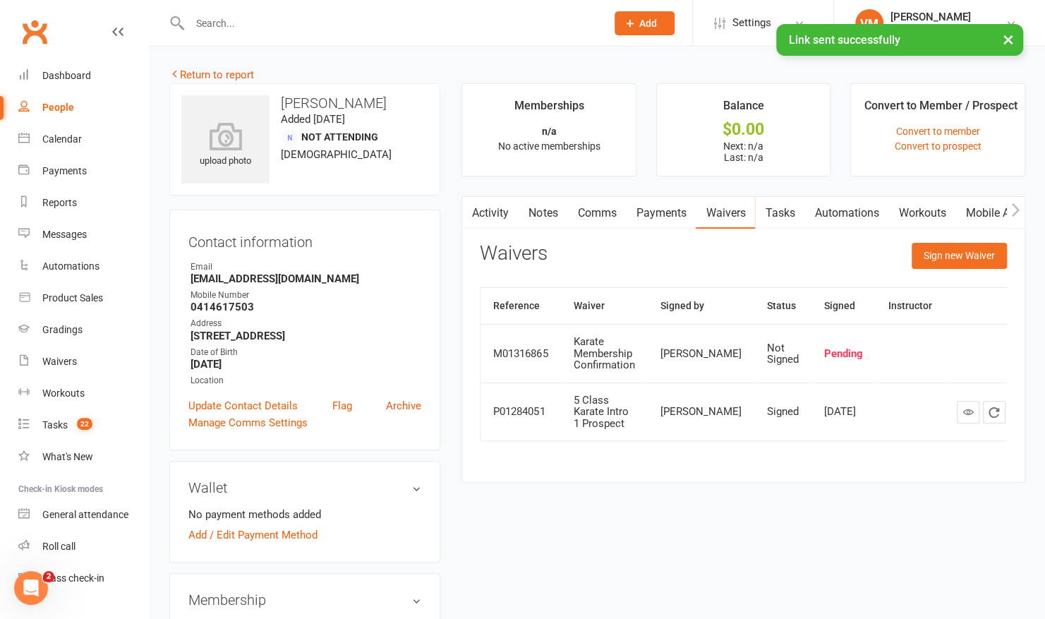
click at [594, 207] on link "Comms" at bounding box center [596, 213] width 59 height 32
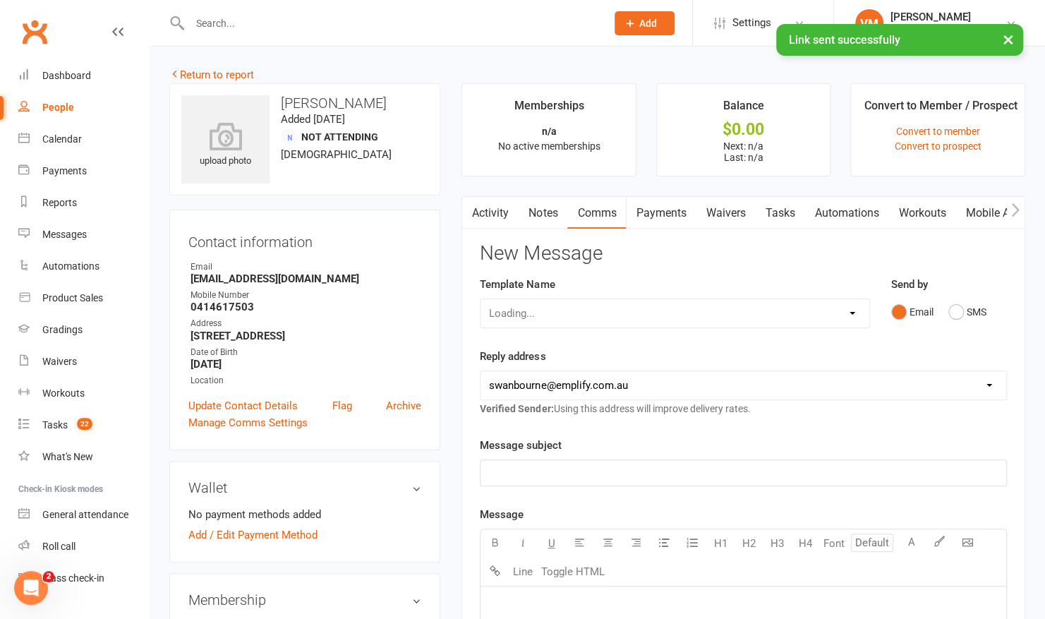
click at [494, 207] on link "Activity" at bounding box center [490, 213] width 56 height 32
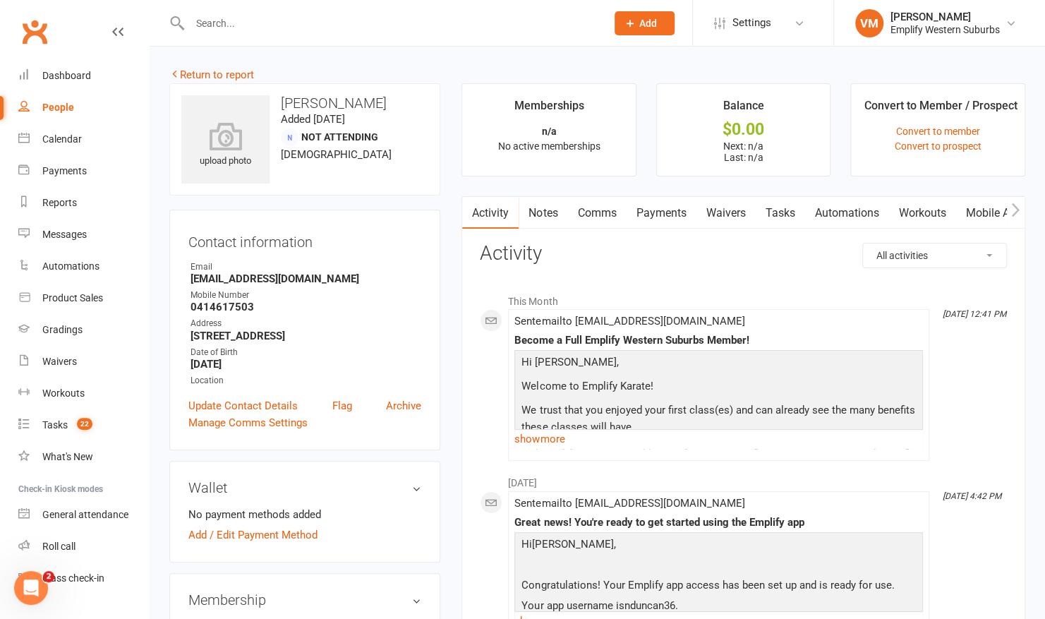
click at [620, 217] on link "Comms" at bounding box center [596, 213] width 59 height 32
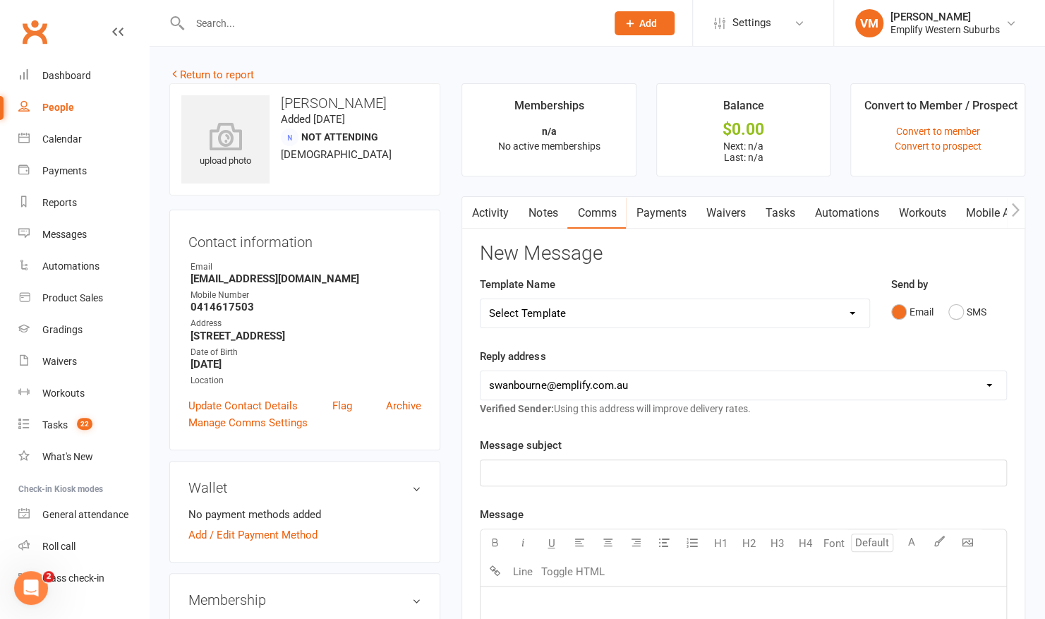
click at [602, 320] on select "Select Template [Email] 15 Days Absent [Email] 30 Days Absent [Email] ABC 1 Wee…" at bounding box center [675, 313] width 388 height 28
select select "56"
click at [481, 299] on select "Select Template [Email] 15 Days Absent [Email] 30 Days Absent [Email] ABC 1 Wee…" at bounding box center [675, 313] width 388 height 28
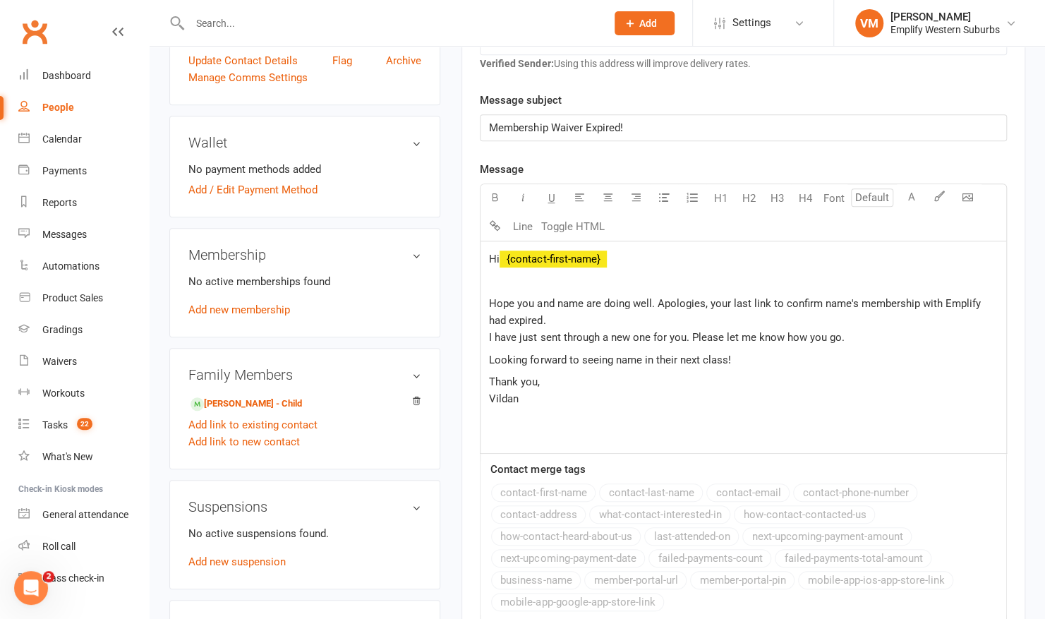
scroll to position [344, 0]
click at [497, 282] on p at bounding box center [743, 282] width 509 height 17
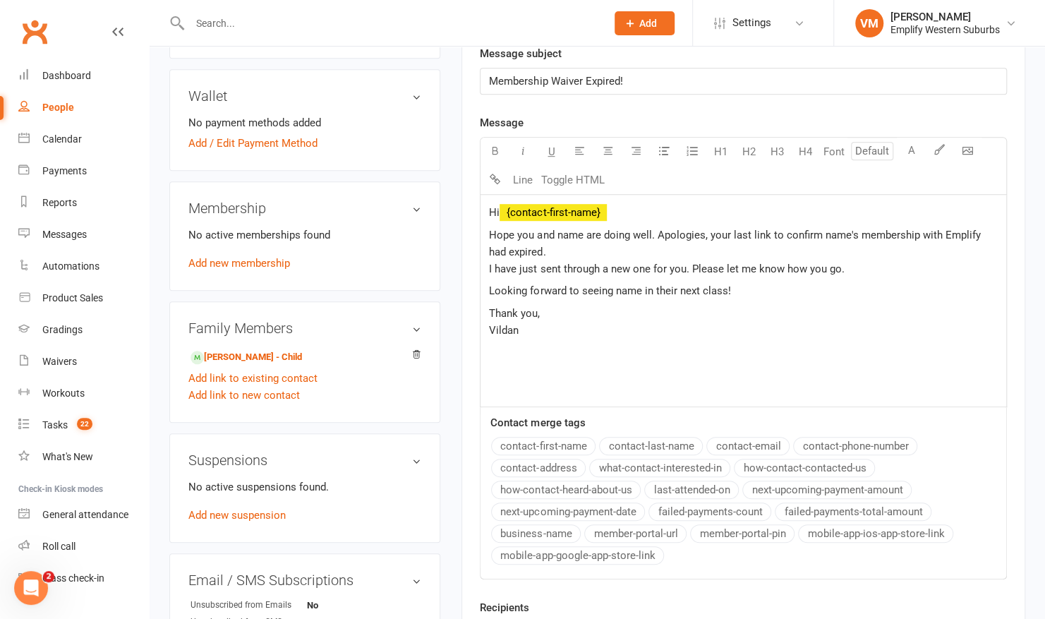
scroll to position [391, 0]
click at [836, 230] on span "Hope you and name are doing well. Apologies, your last link to confirm name's m…" at bounding box center [736, 244] width 494 height 30
click at [566, 230] on span "Hope you and name are doing well. Apologies, your last link to confirm Isla's m…" at bounding box center [744, 252] width 511 height 47
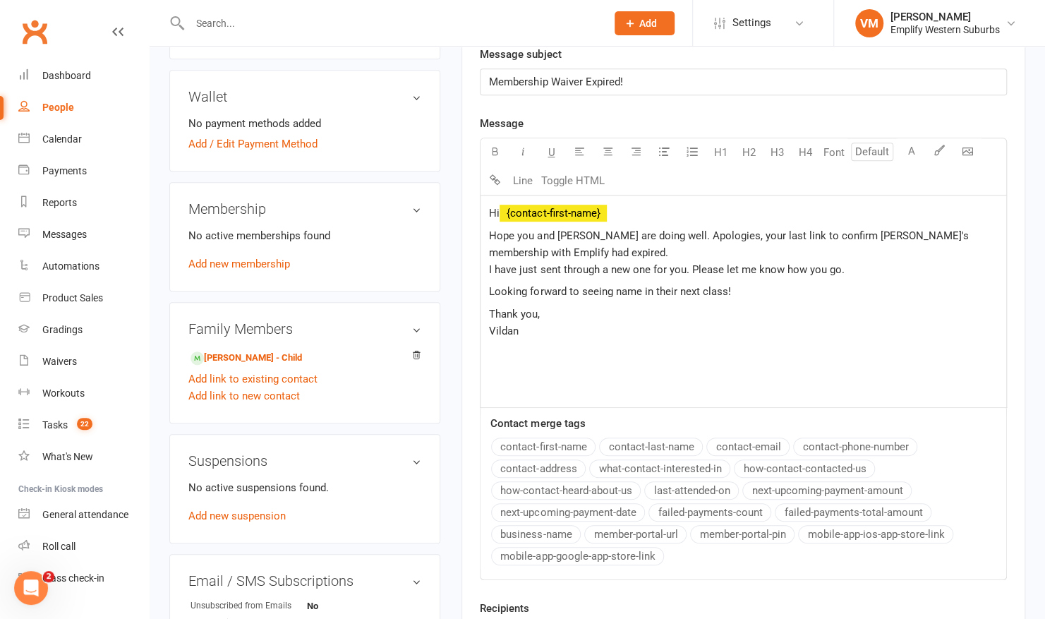
click at [619, 289] on span "Looking forward to seeing name in their next class!" at bounding box center [609, 291] width 241 height 13
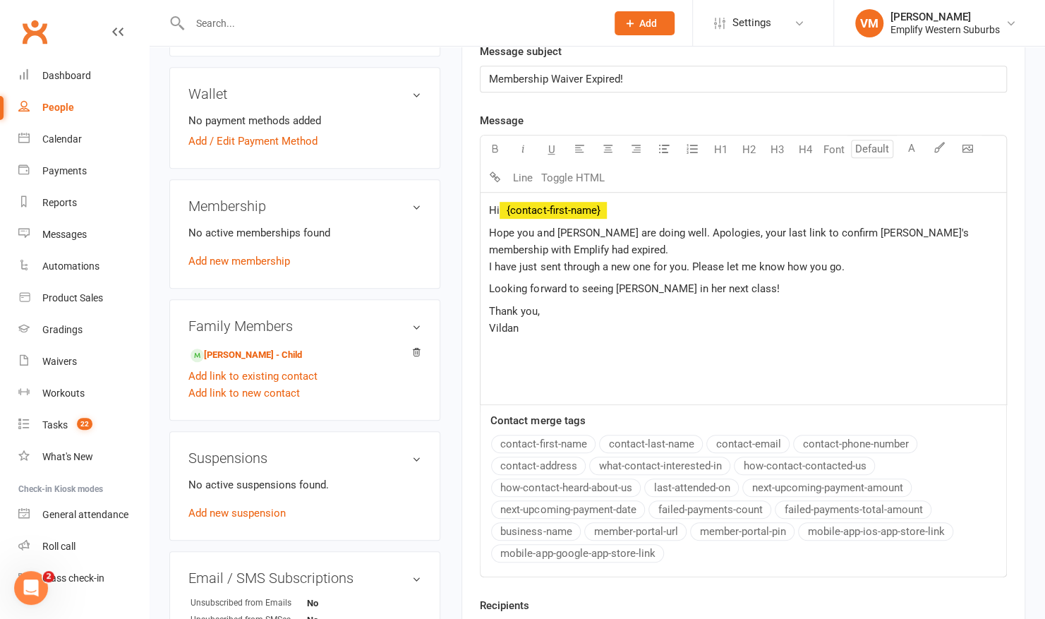
scroll to position [576, 0]
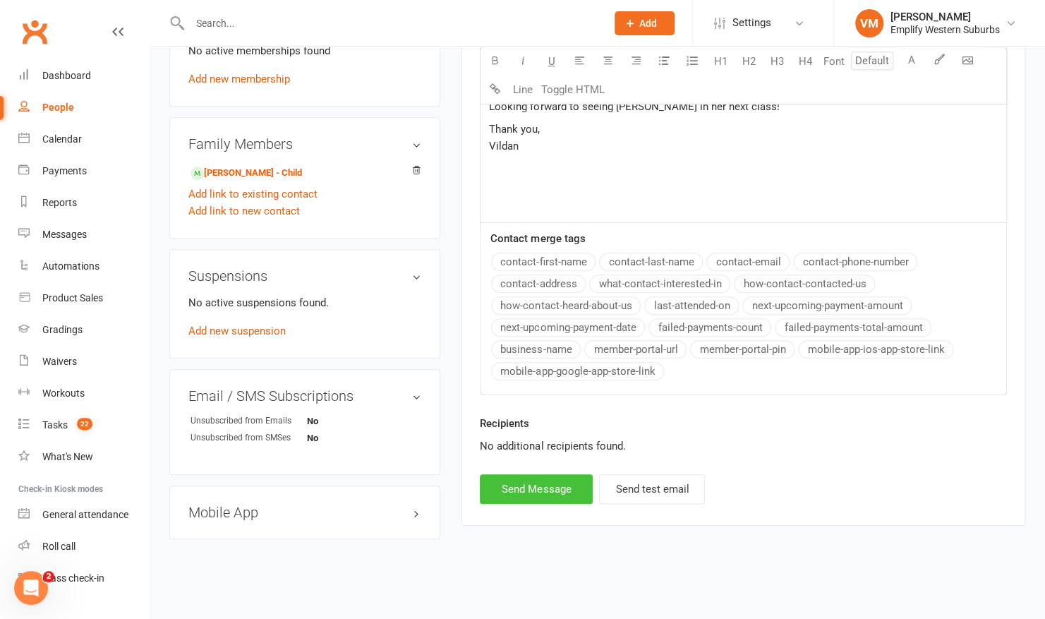
click at [512, 479] on button "Send Message" at bounding box center [536, 489] width 113 height 30
select select
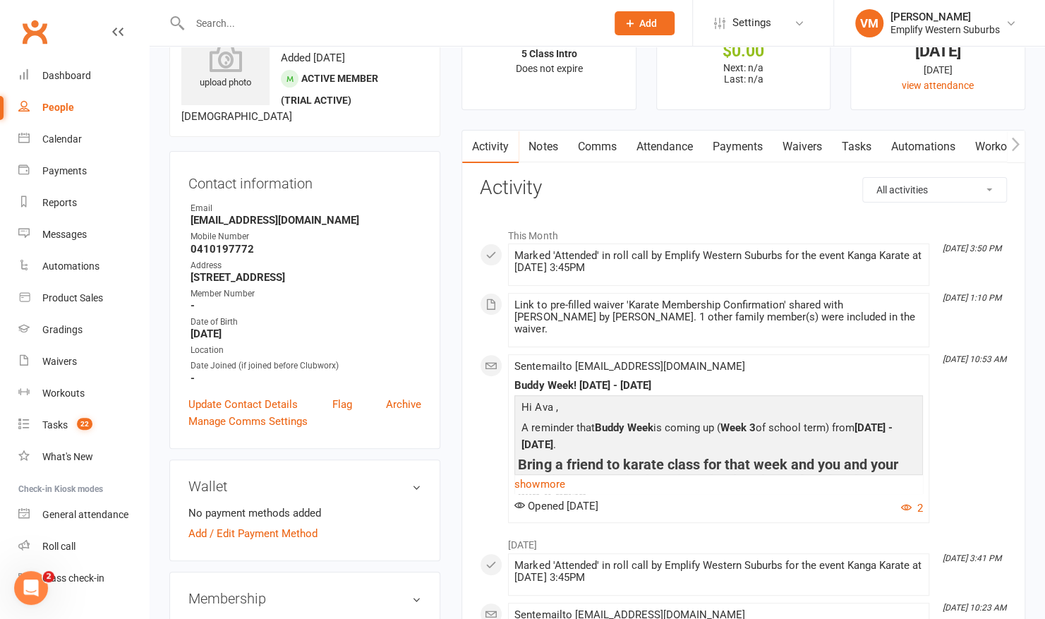
scroll to position [80, 0]
click at [639, 140] on link "Attendance" at bounding box center [664, 145] width 76 height 32
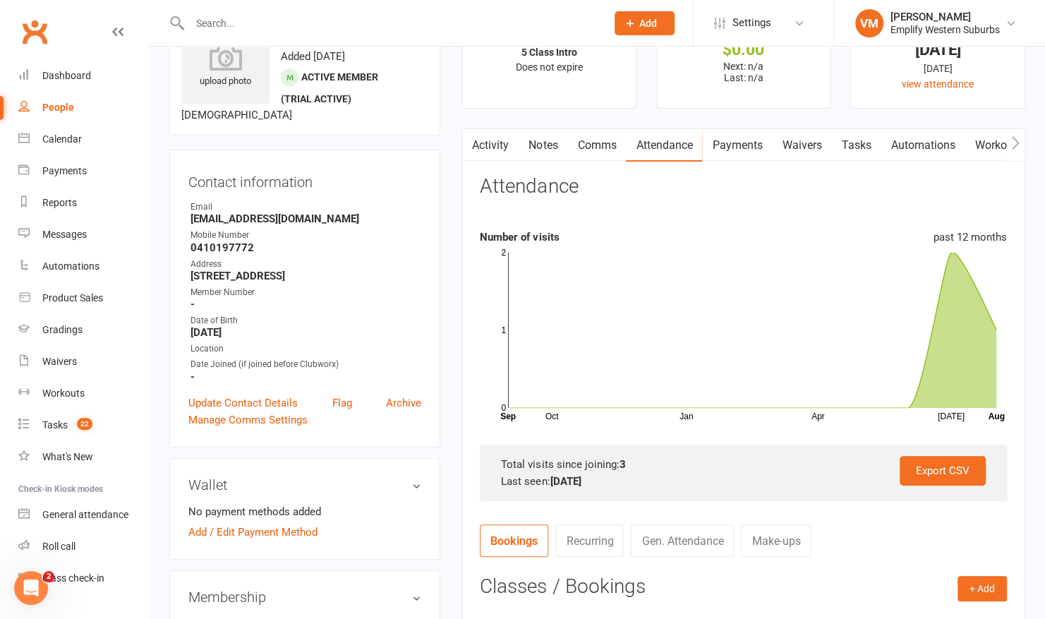
click at [497, 145] on link "Activity" at bounding box center [490, 145] width 56 height 32
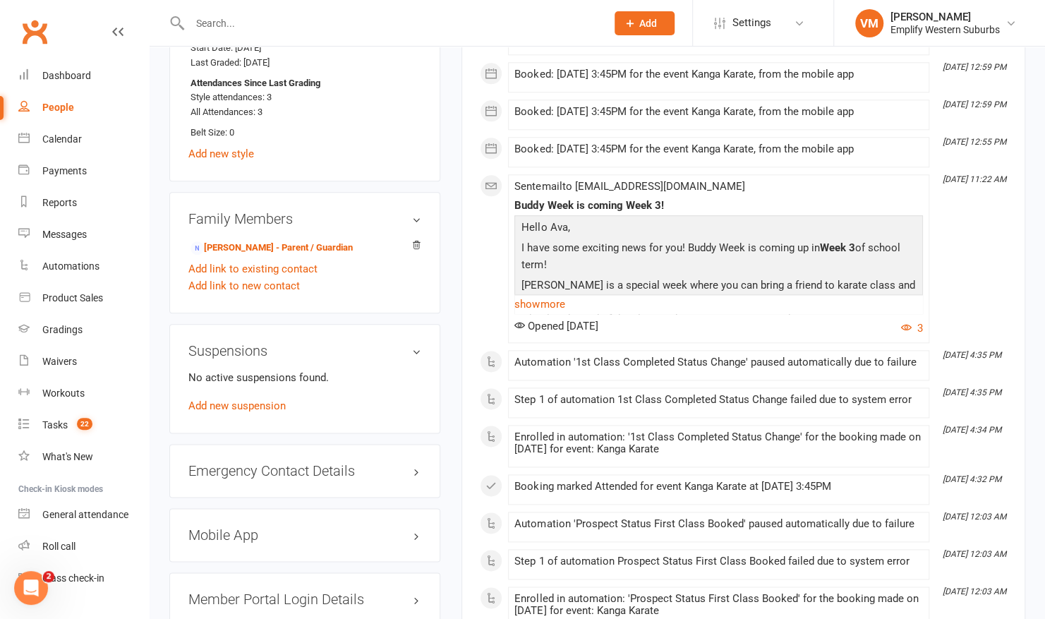
scroll to position [843, 0]
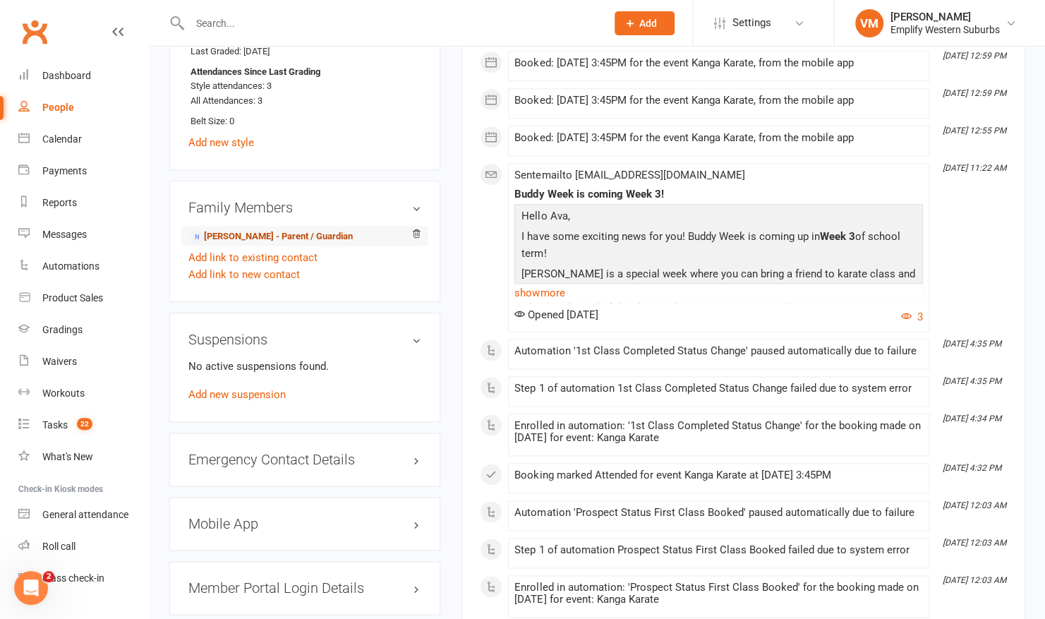
click at [260, 230] on link "Paula Siudek - Parent / Guardian" at bounding box center [272, 236] width 162 height 15
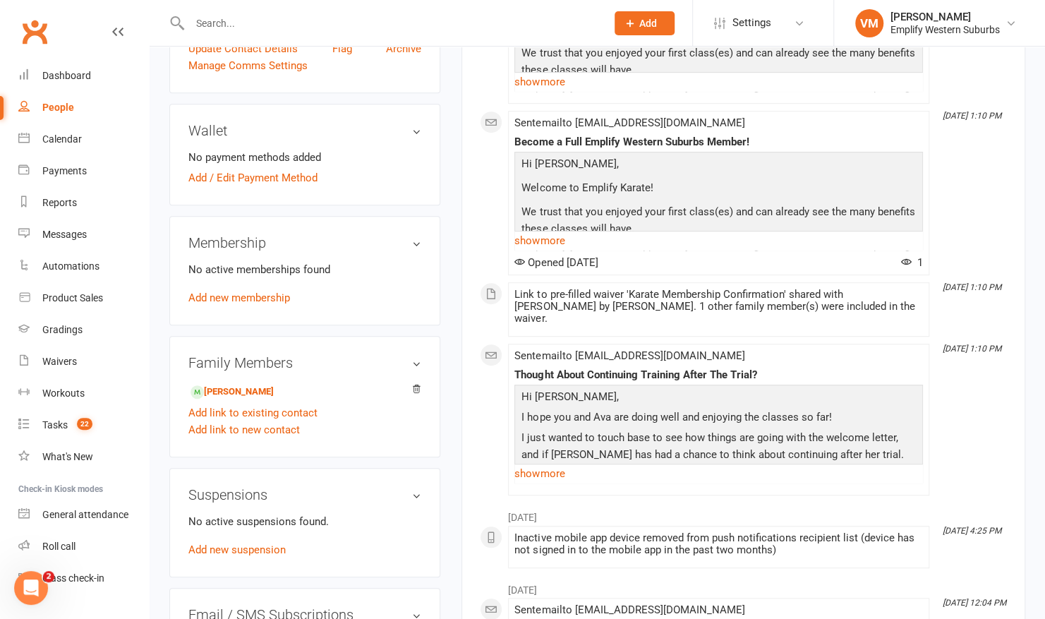
scroll to position [384, 0]
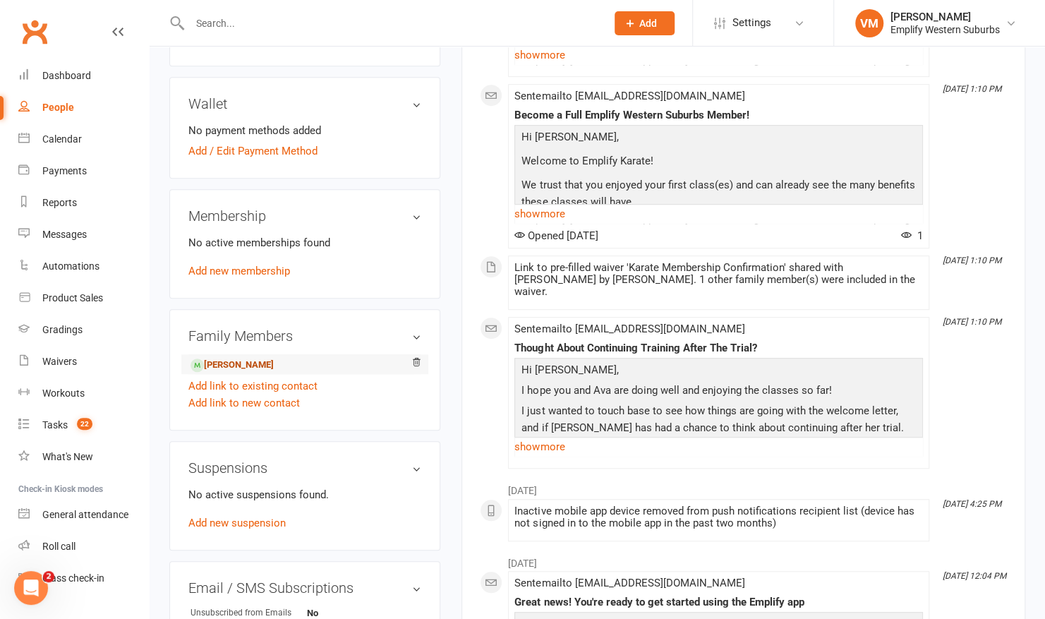
click at [274, 361] on link "Ava D’Alessandro - Child" at bounding box center [232, 365] width 83 height 15
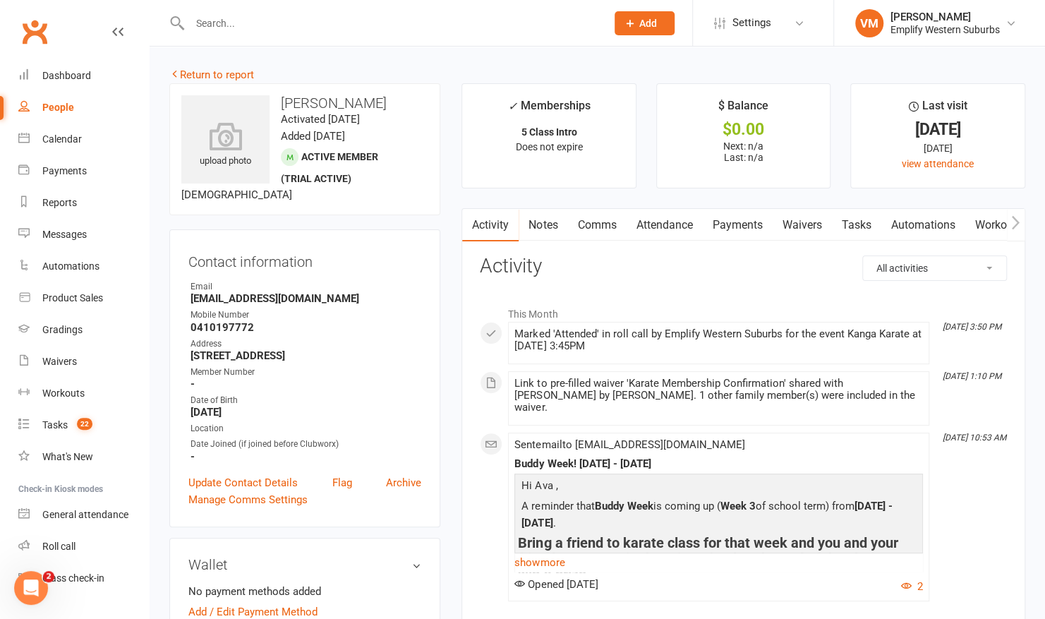
click at [693, 220] on link "Attendance" at bounding box center [664, 225] width 76 height 32
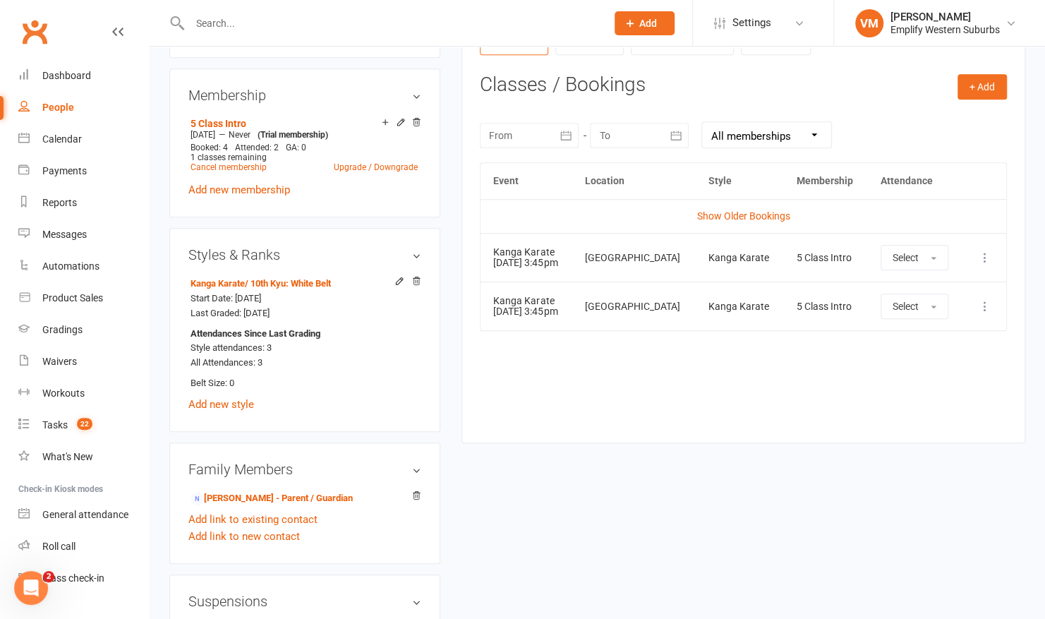
scroll to position [582, 0]
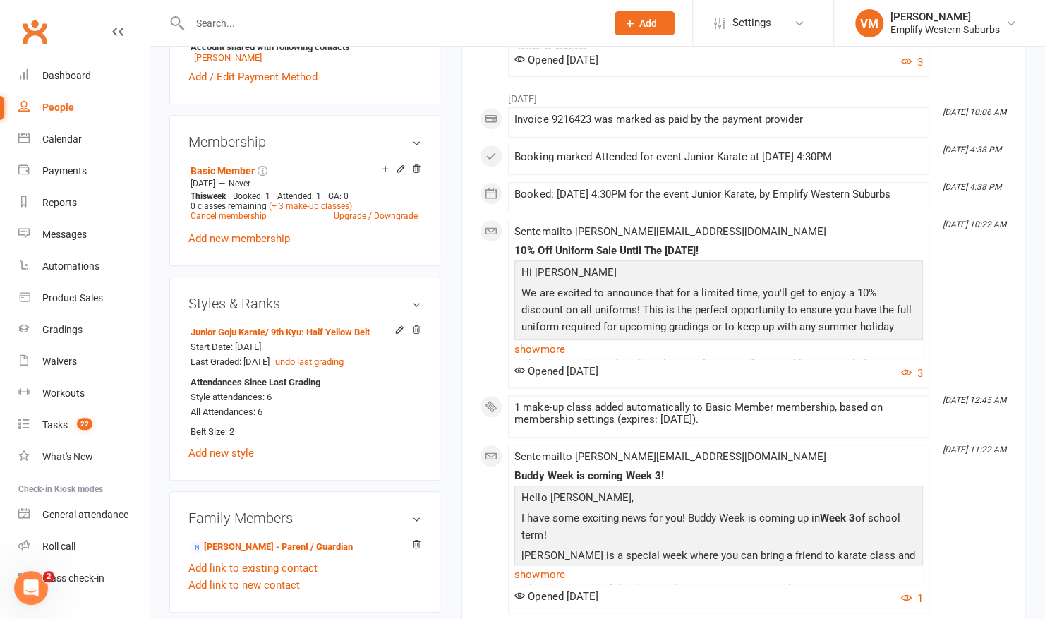
scroll to position [547, 0]
